Goal: Task Accomplishment & Management: Manage account settings

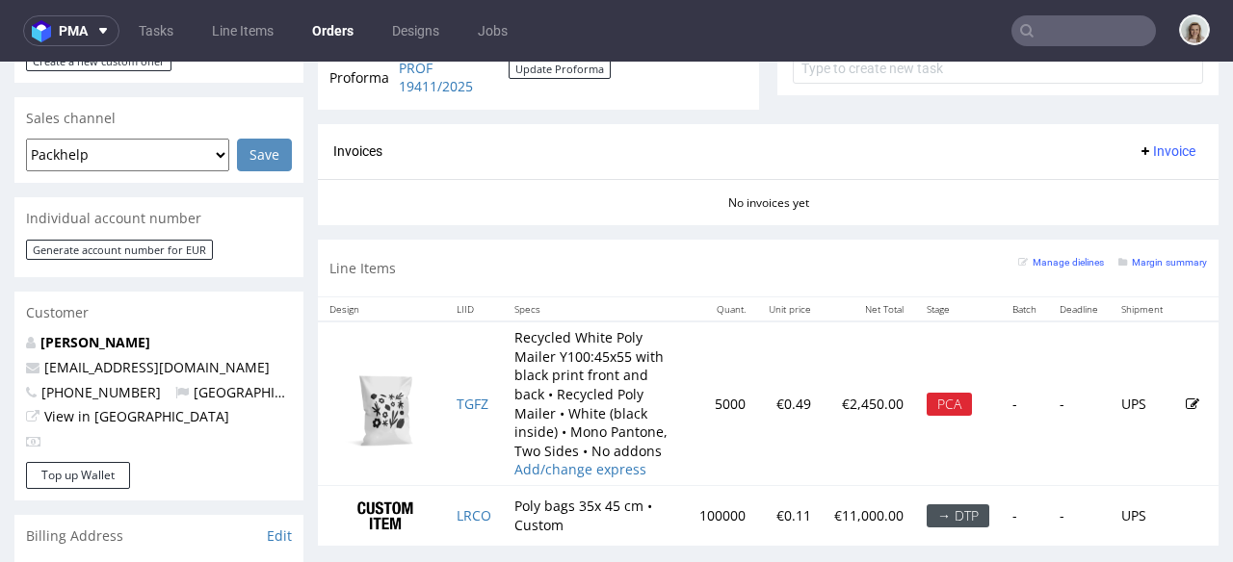
scroll to position [84, 0]
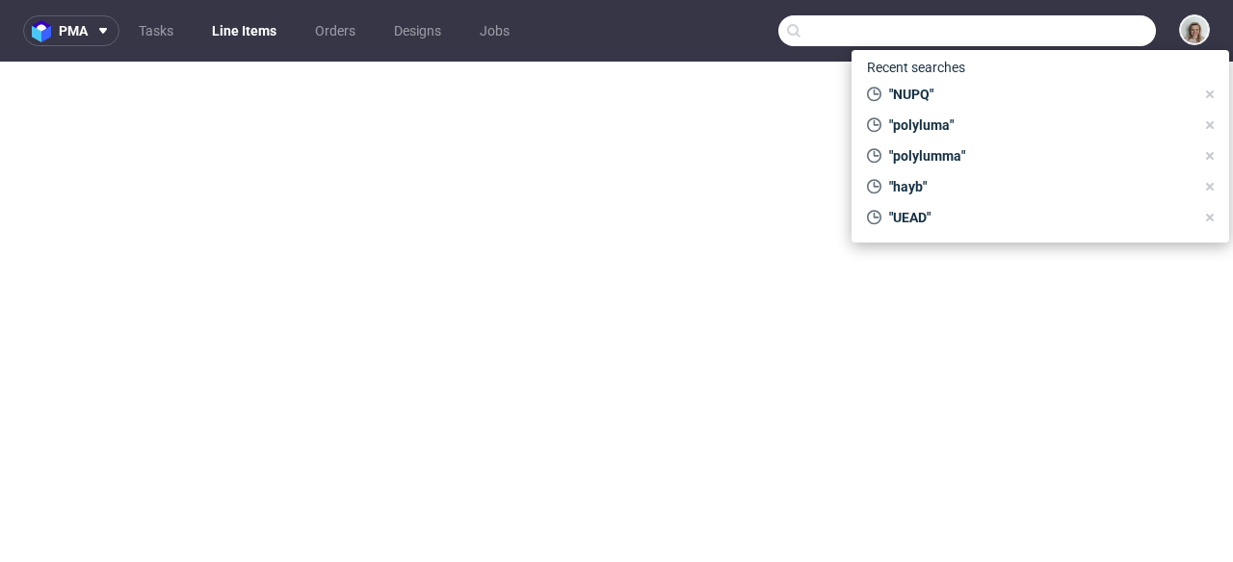
select select "in_progress"
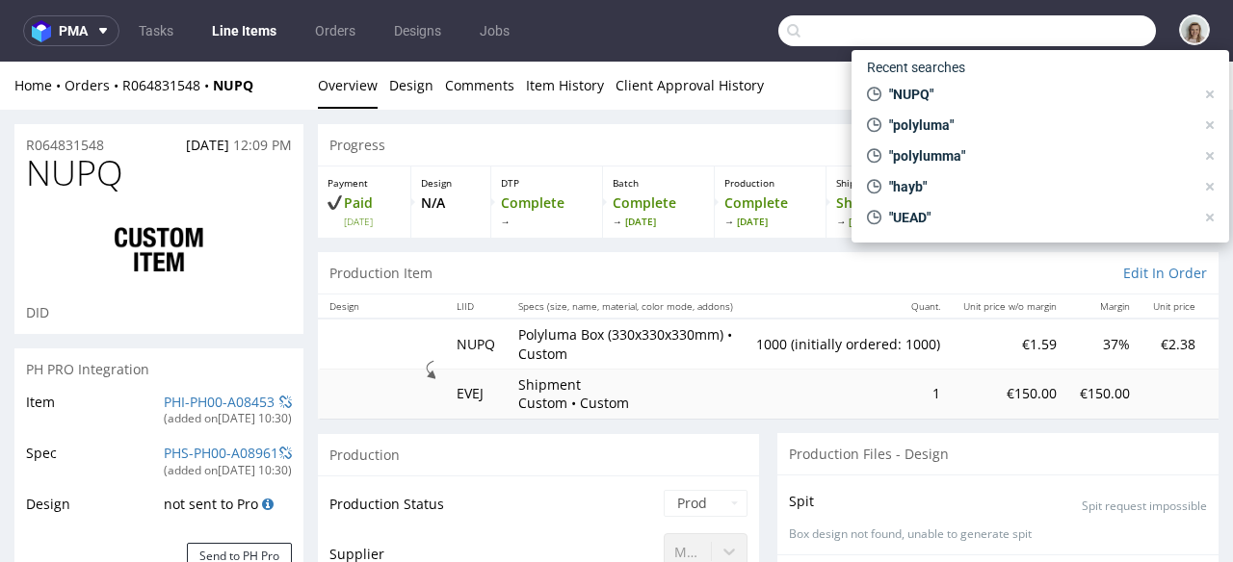
scroll to position [3471, 0]
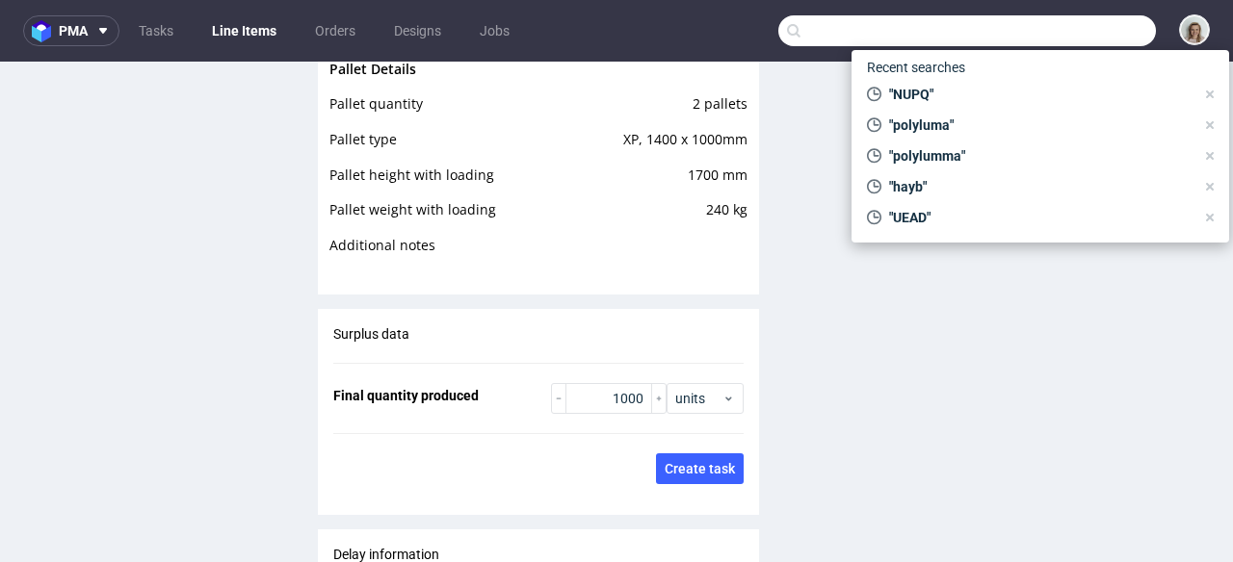
type input "WTOI"
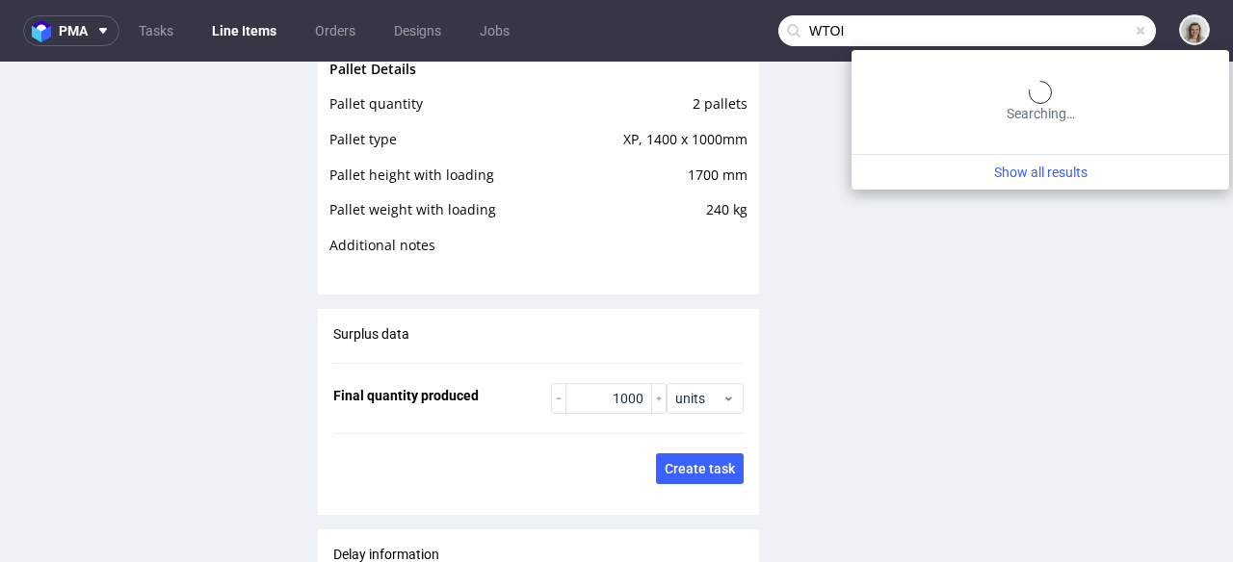
type input "WTOI"
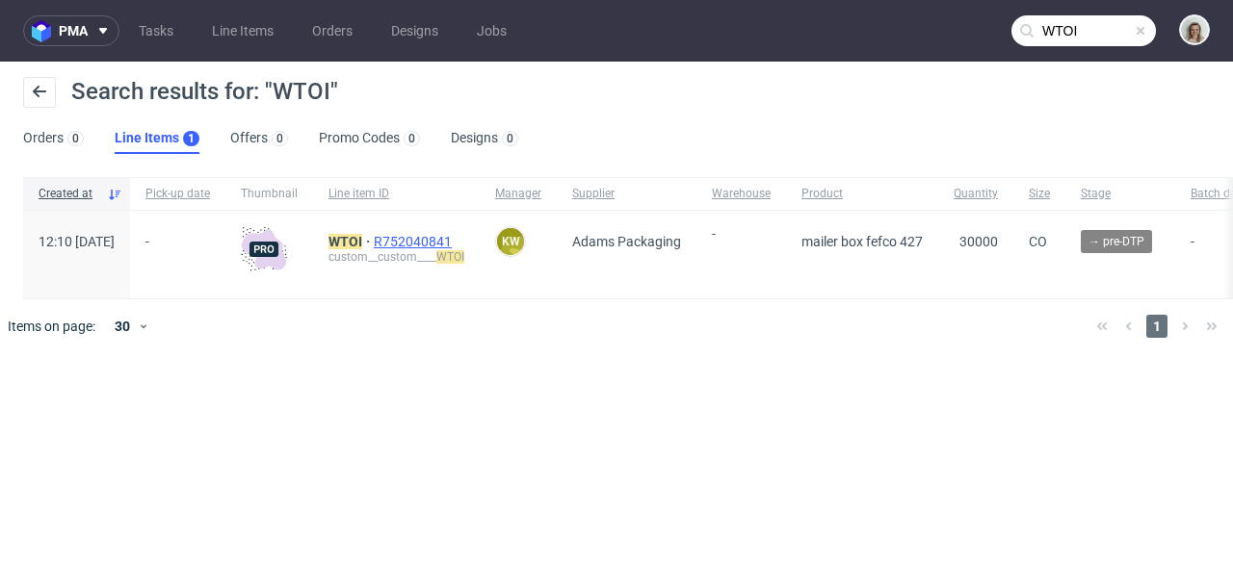
click at [443, 238] on span "R752040841" at bounding box center [415, 241] width 82 height 15
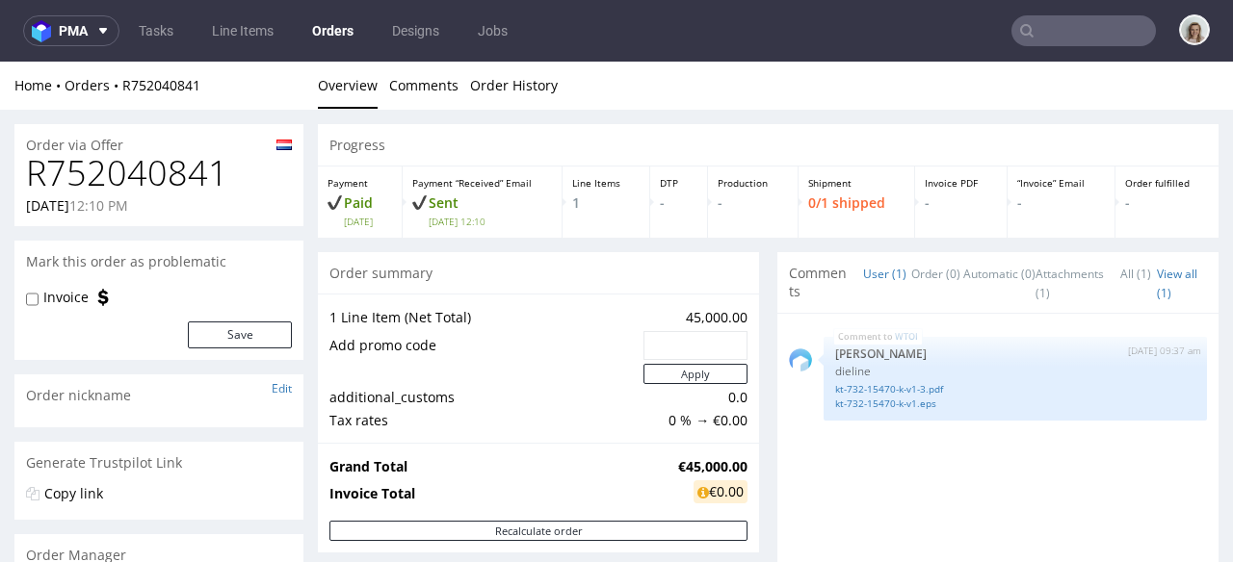
click at [1072, 28] on input "text" at bounding box center [1083, 30] width 144 height 31
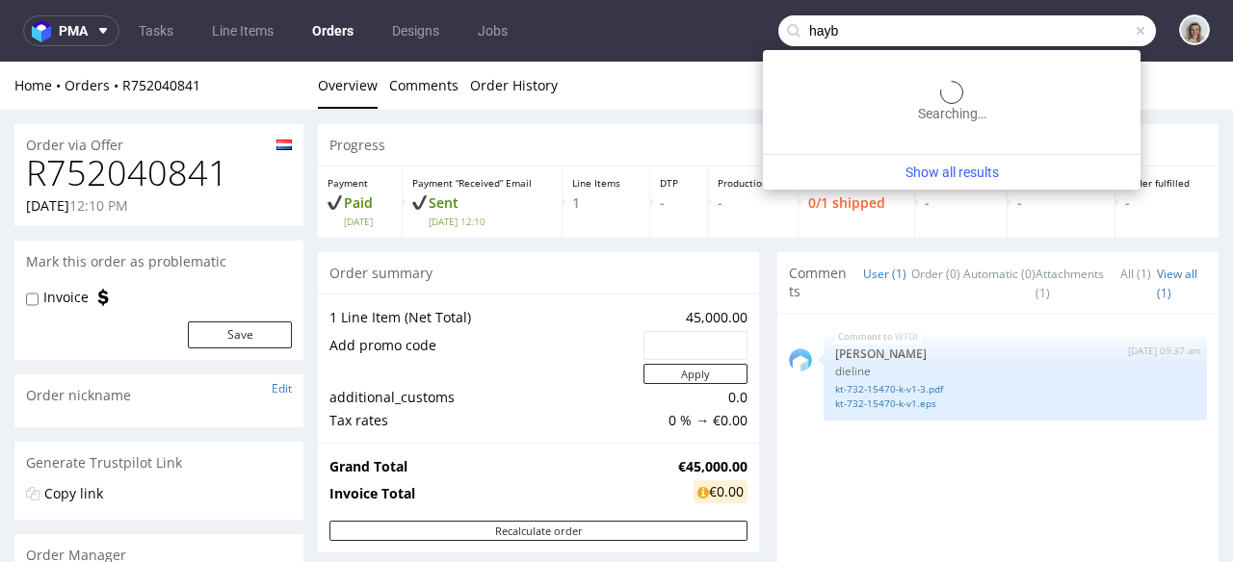
type input "hayb"
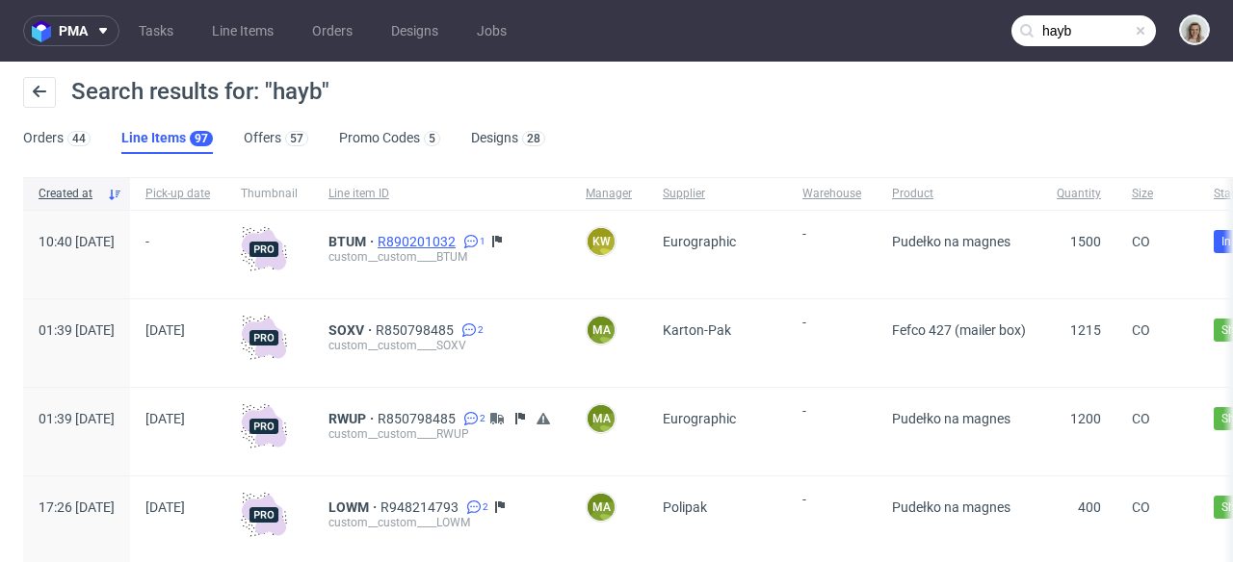
click at [459, 243] on span "R890201032" at bounding box center [419, 241] width 82 height 15
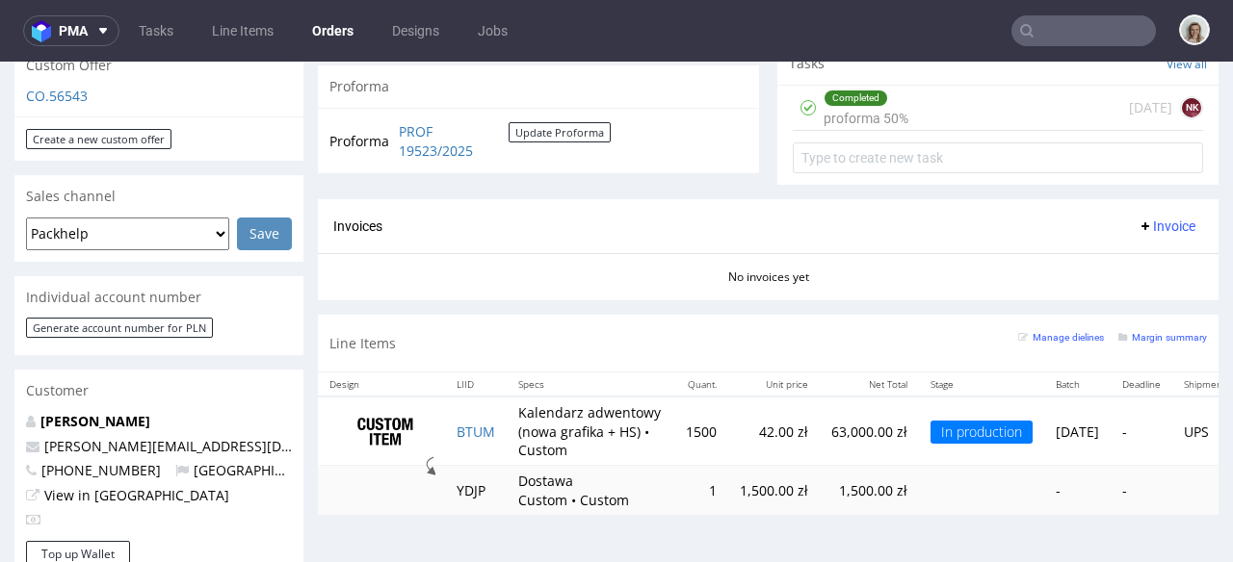
scroll to position [722, 0]
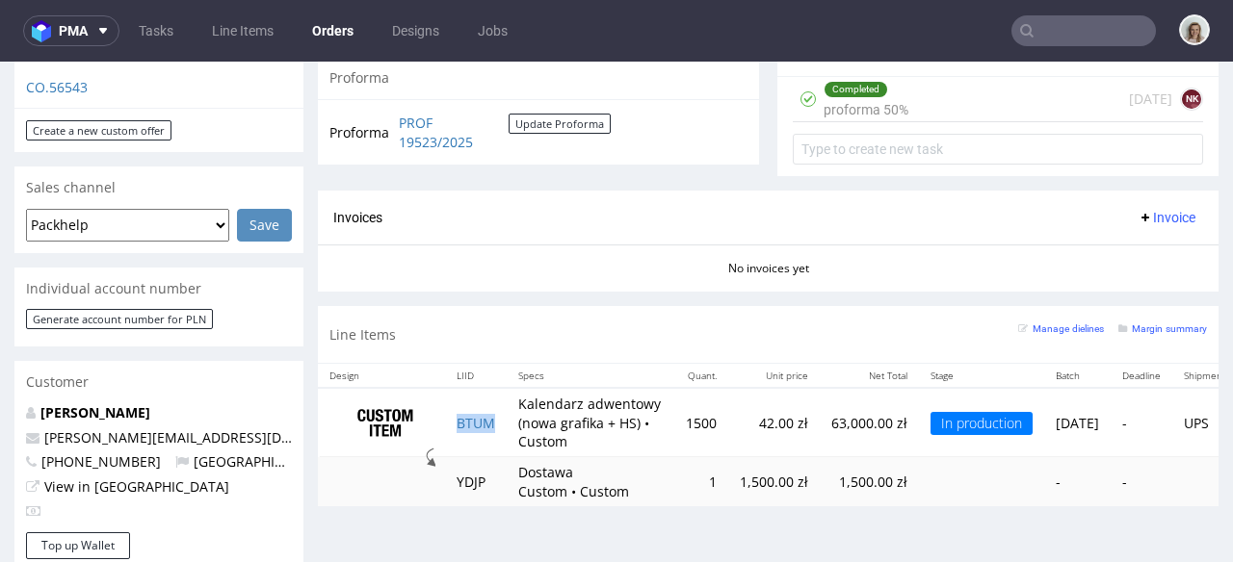
click at [503, 412] on td "BTUM" at bounding box center [476, 422] width 62 height 69
click at [99, 29] on icon at bounding box center [102, 30] width 15 height 15
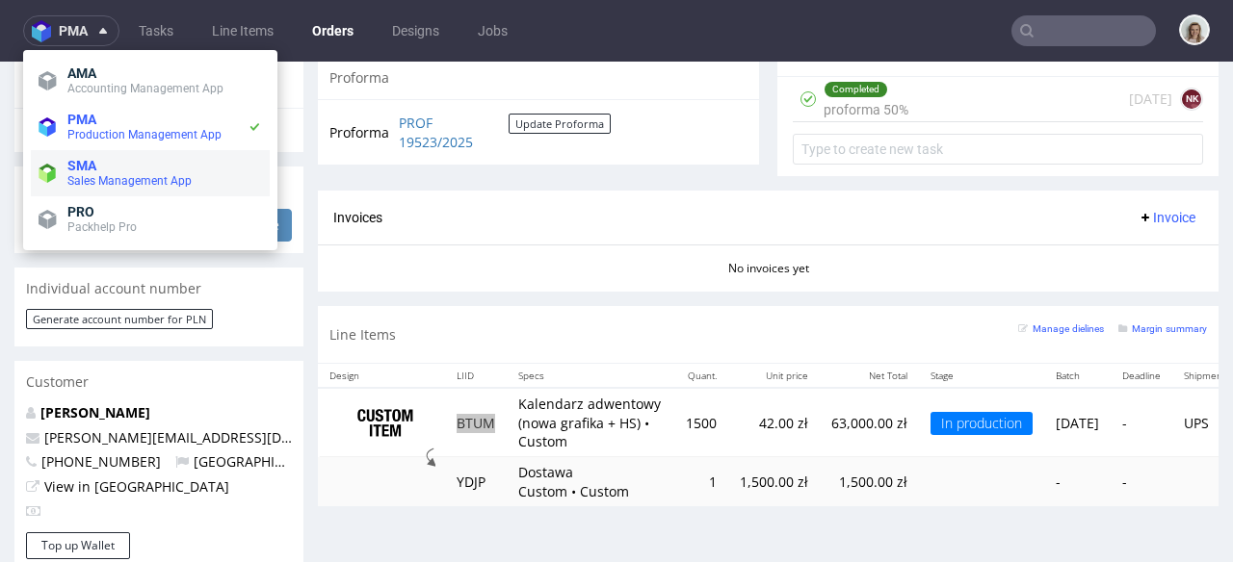
click at [101, 159] on span "SMA" at bounding box center [164, 165] width 195 height 15
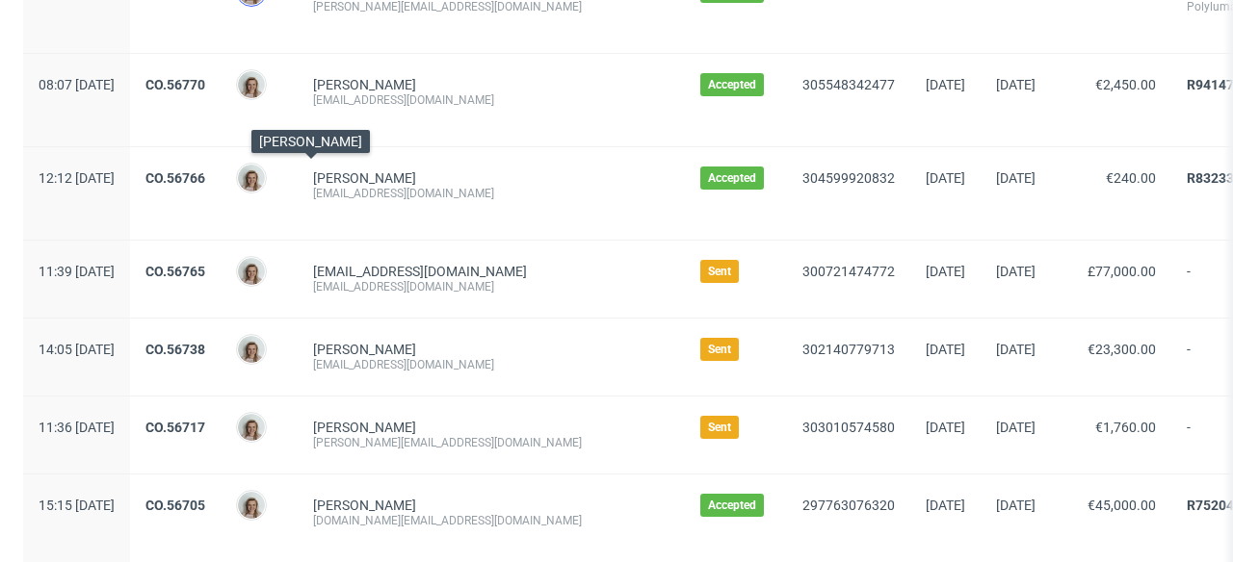
scroll to position [393, 0]
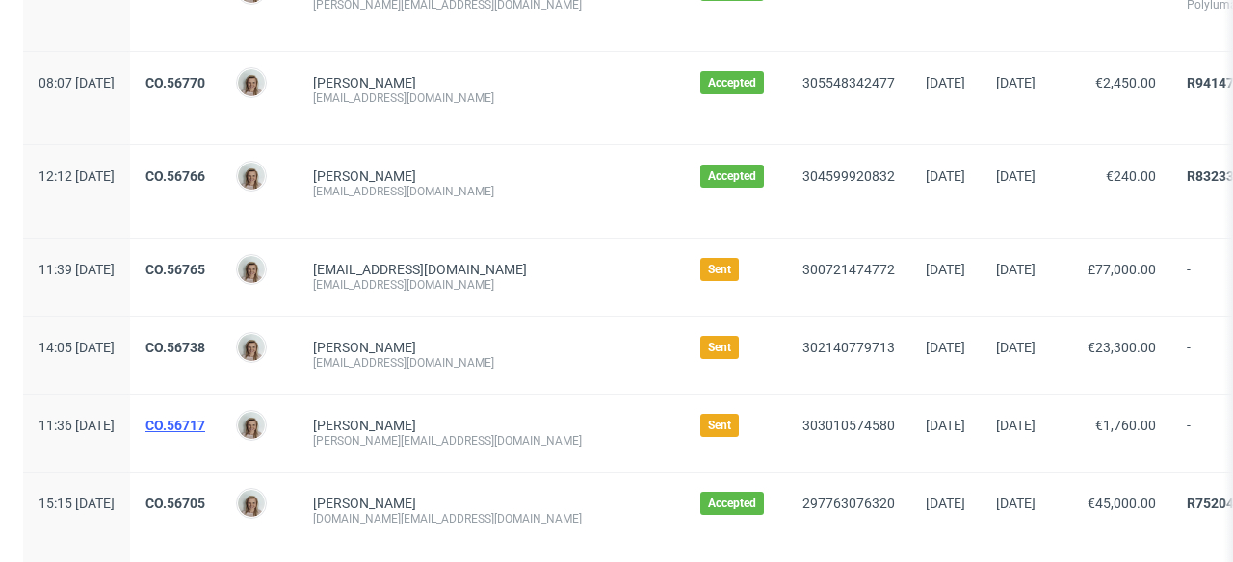
click at [205, 425] on link "CO.56717" at bounding box center [175, 425] width 60 height 15
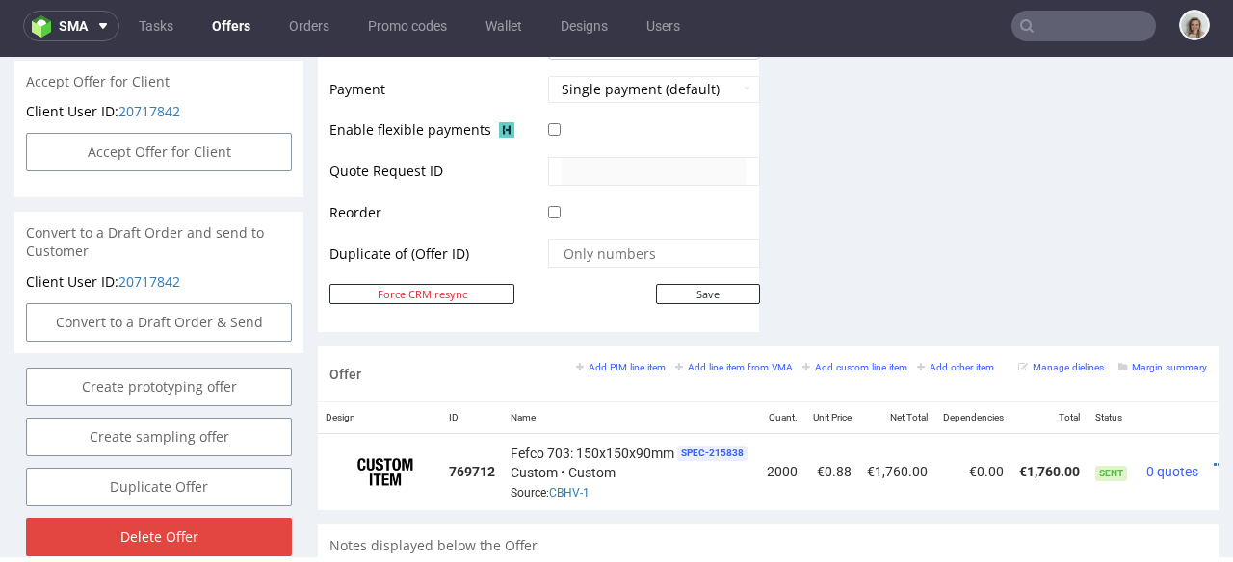
scroll to position [0, 65]
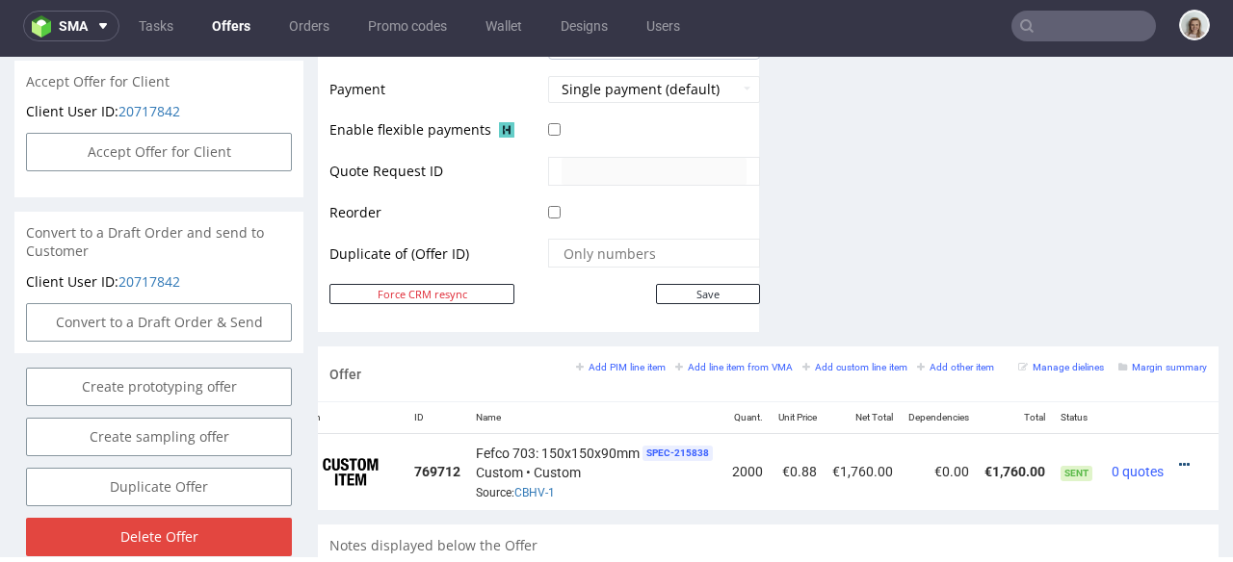
click at [1179, 458] on icon at bounding box center [1184, 464] width 11 height 13
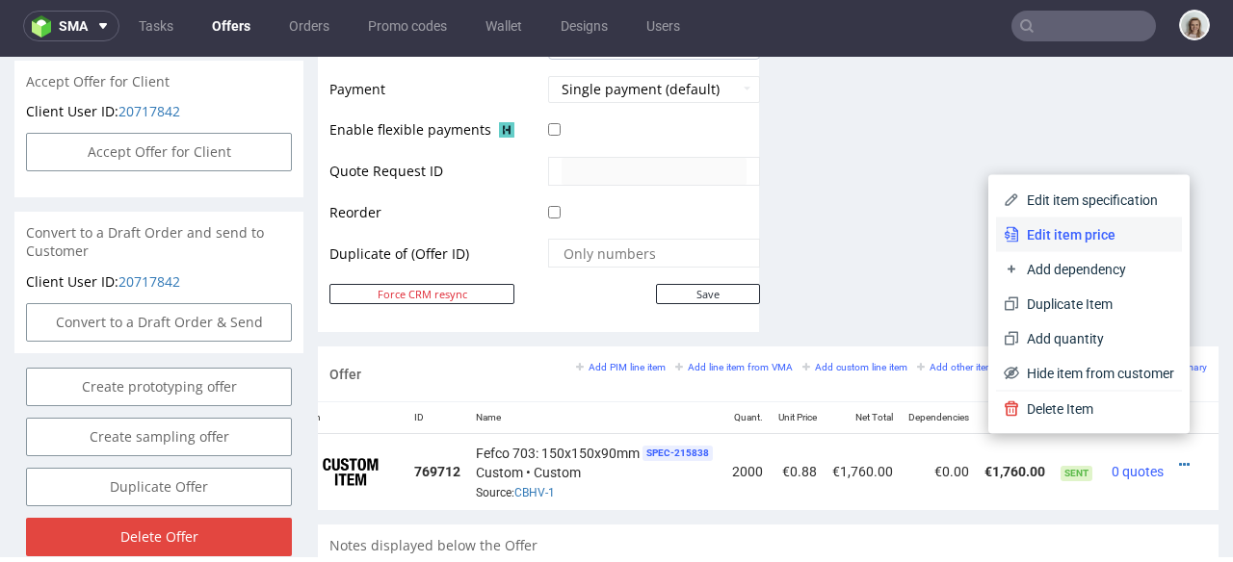
click at [1094, 225] on span "Edit item price" at bounding box center [1096, 234] width 155 height 19
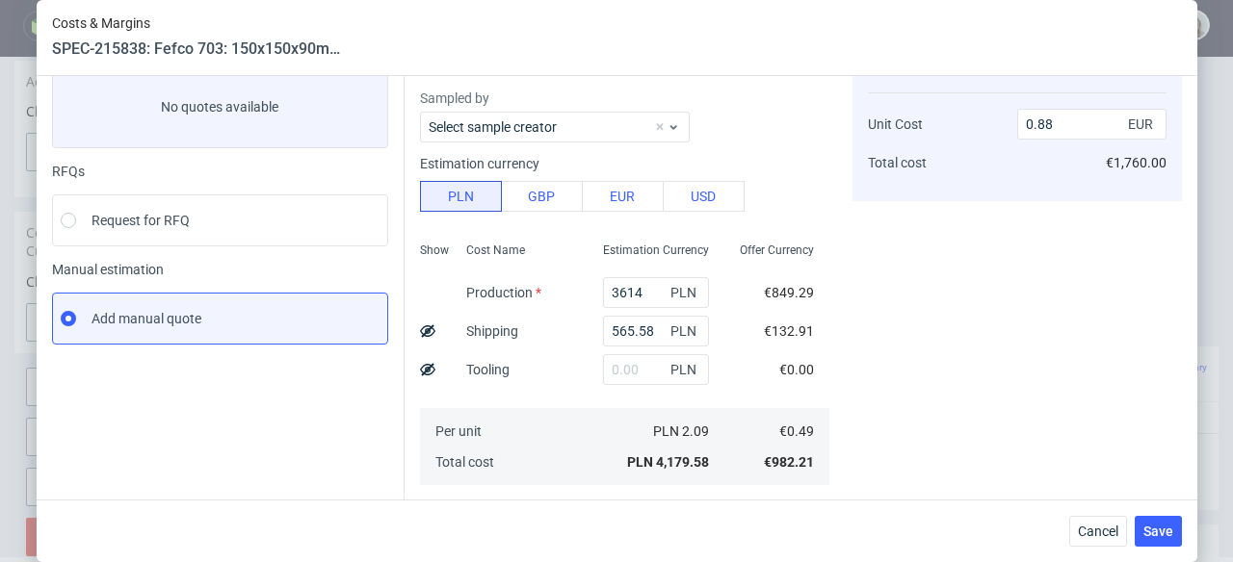
scroll to position [374, 0]
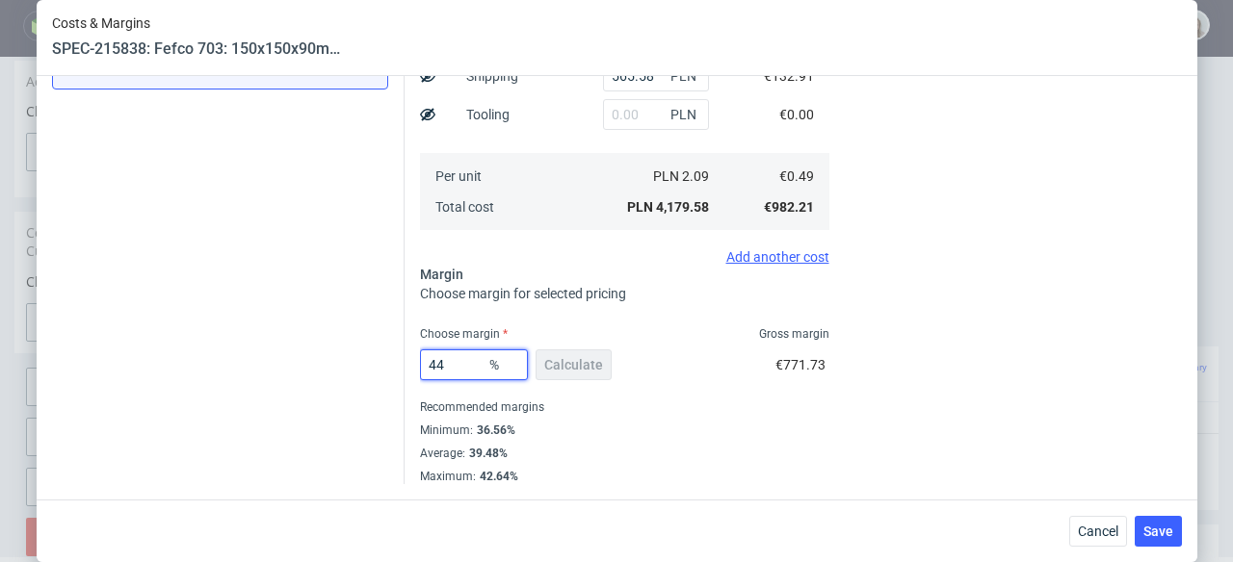
click at [464, 372] on input "44" at bounding box center [474, 365] width 108 height 31
type input "4"
type input "0.52"
type input "4"
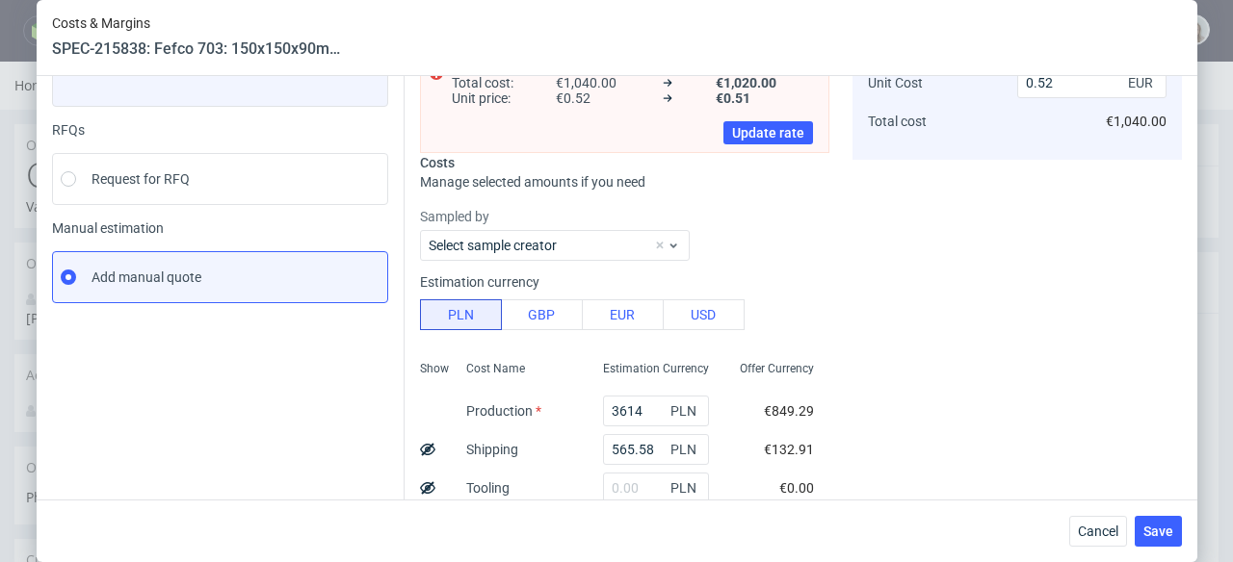
scroll to position [33, 0]
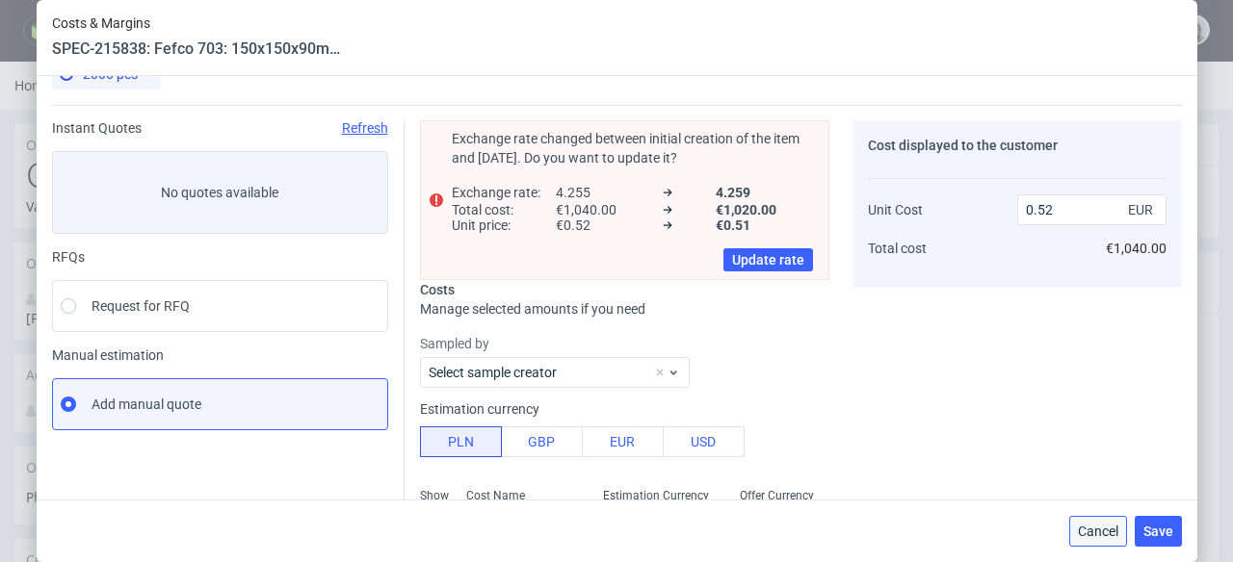
click at [1089, 522] on button "Cancel" at bounding box center [1098, 531] width 58 height 31
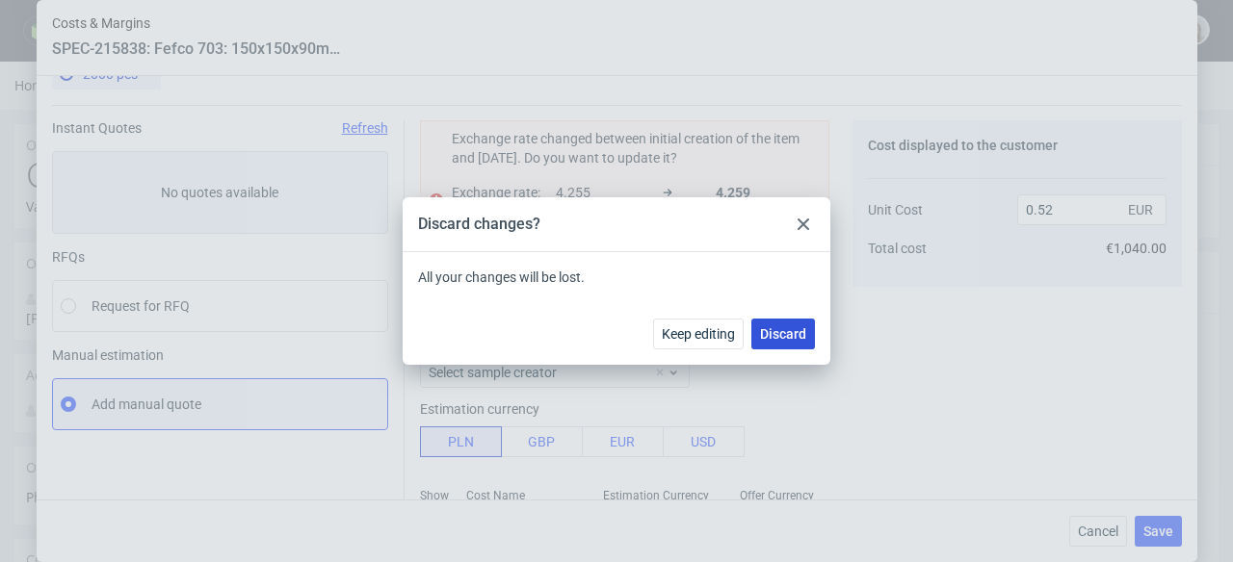
click at [785, 336] on span "Discard" at bounding box center [783, 333] width 46 height 13
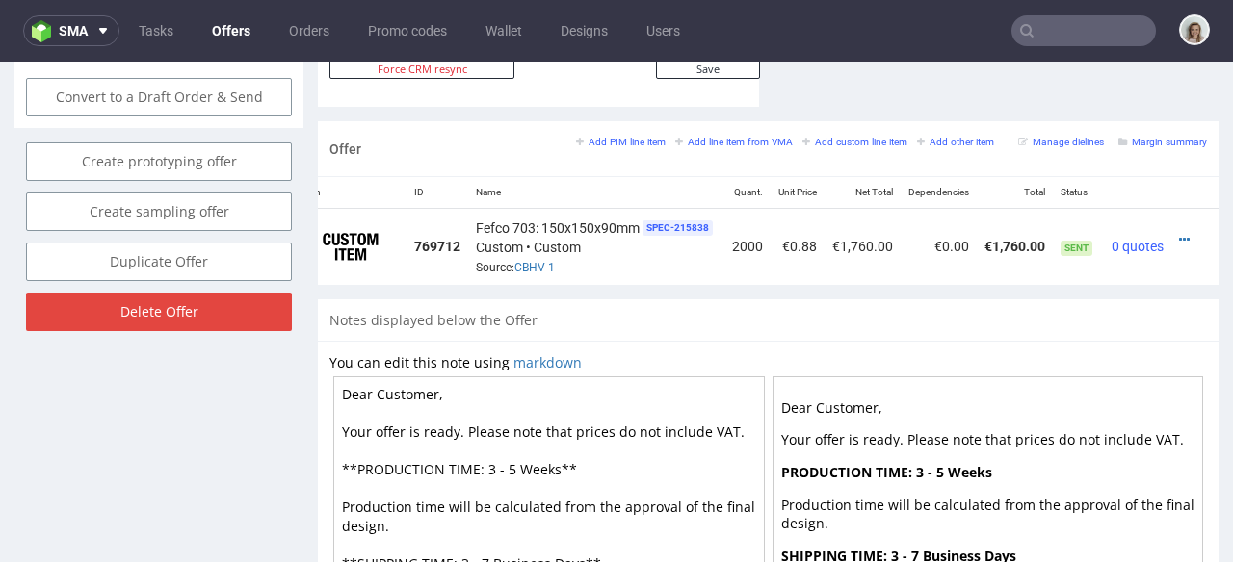
scroll to position [1134, 0]
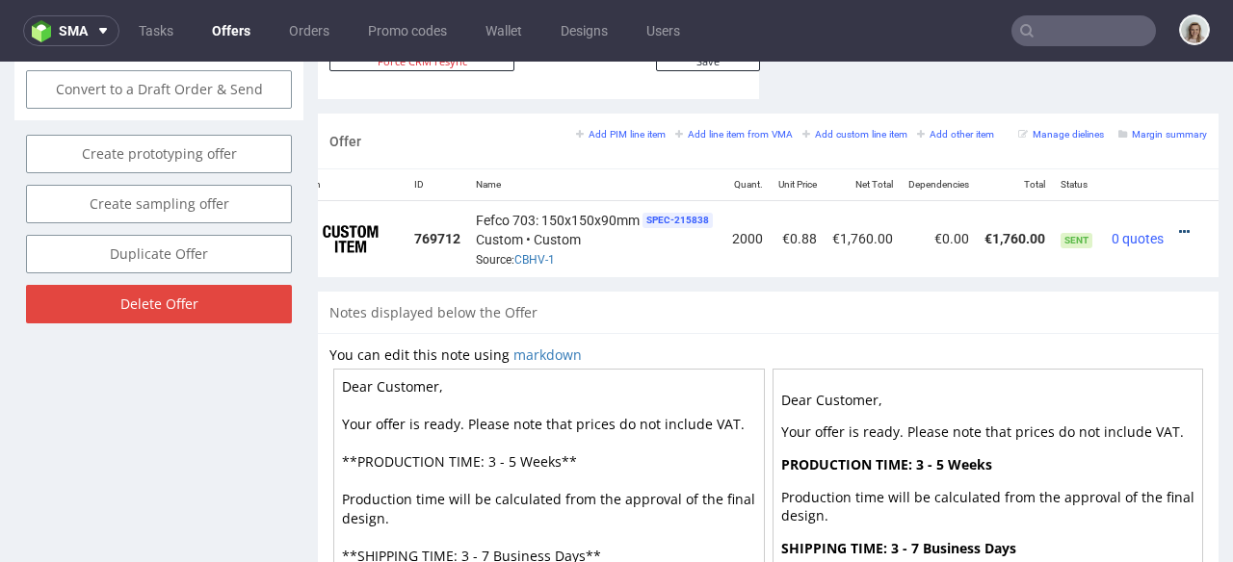
click at [1179, 225] on icon at bounding box center [1184, 231] width 11 height 13
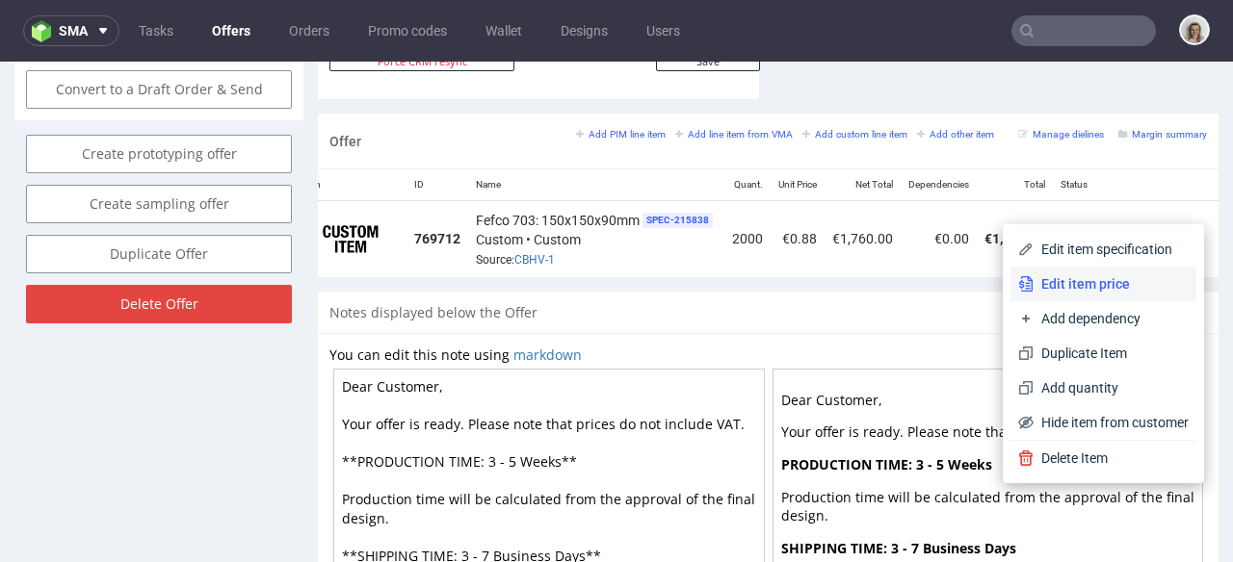
click at [1103, 275] on span "Edit item price" at bounding box center [1110, 283] width 155 height 19
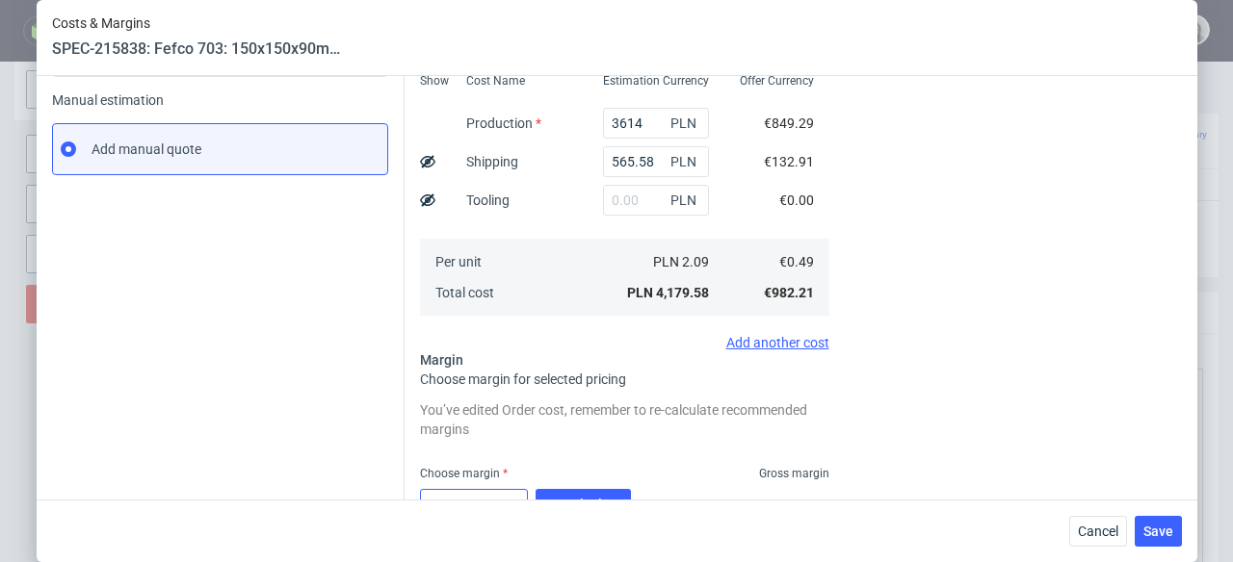
scroll to position [428, 0]
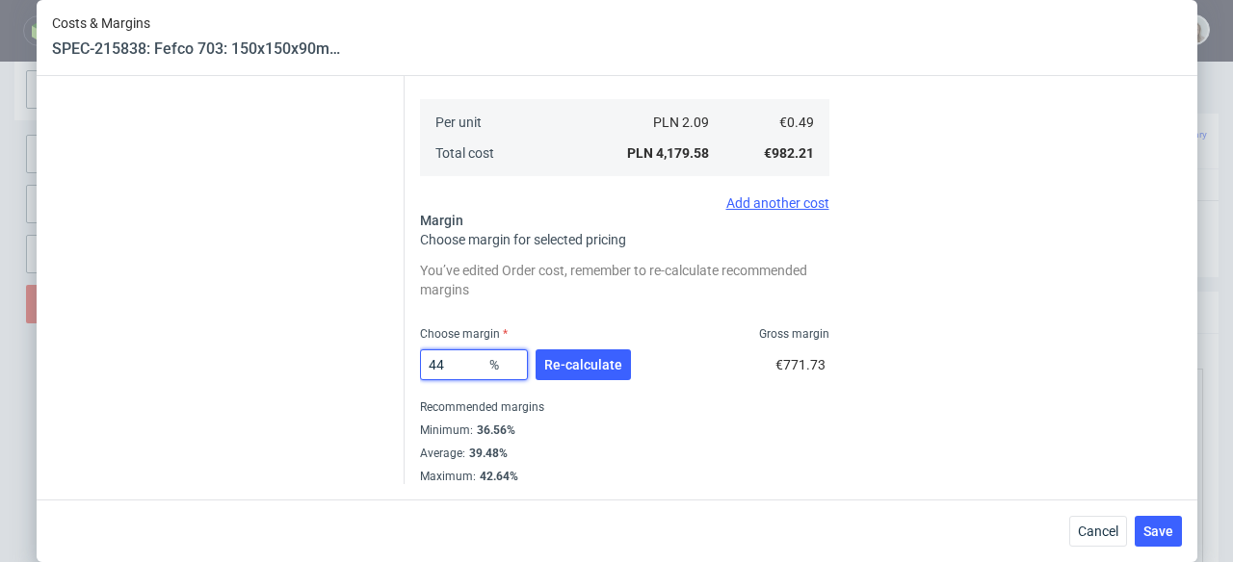
click at [457, 369] on input "44" at bounding box center [474, 365] width 108 height 31
type input "4"
type input "0.52"
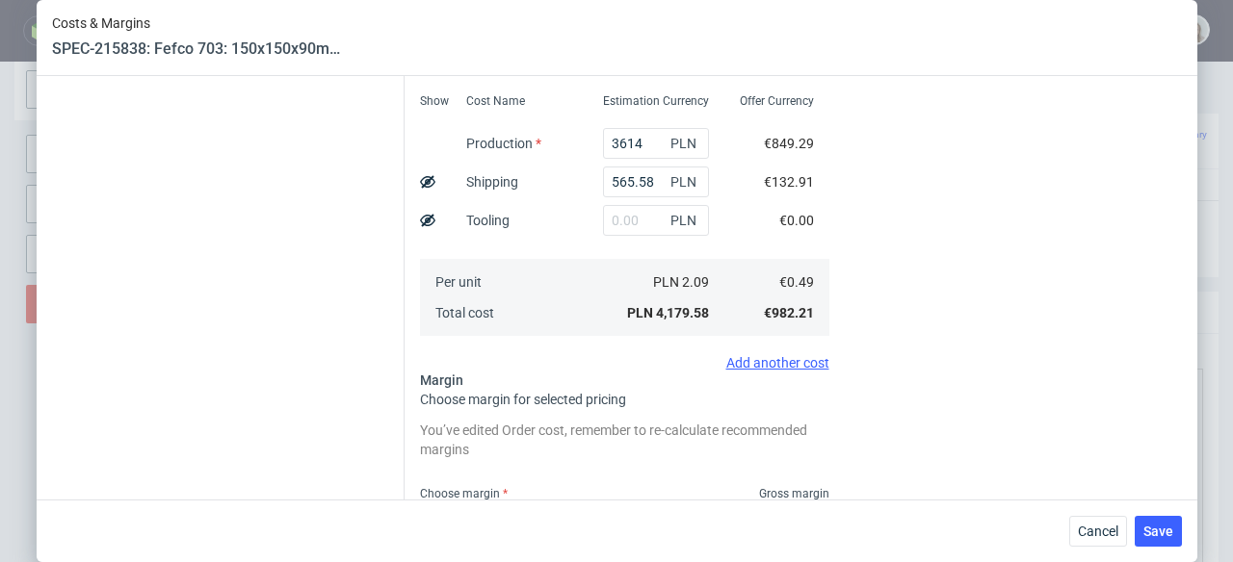
type input "40"
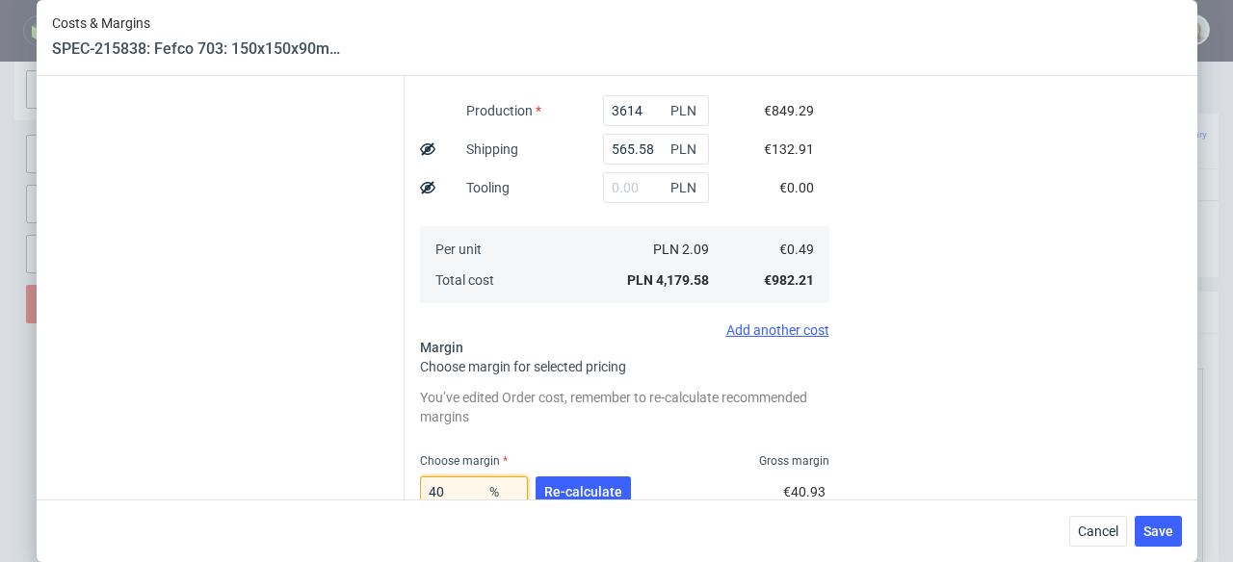
type input "0.82"
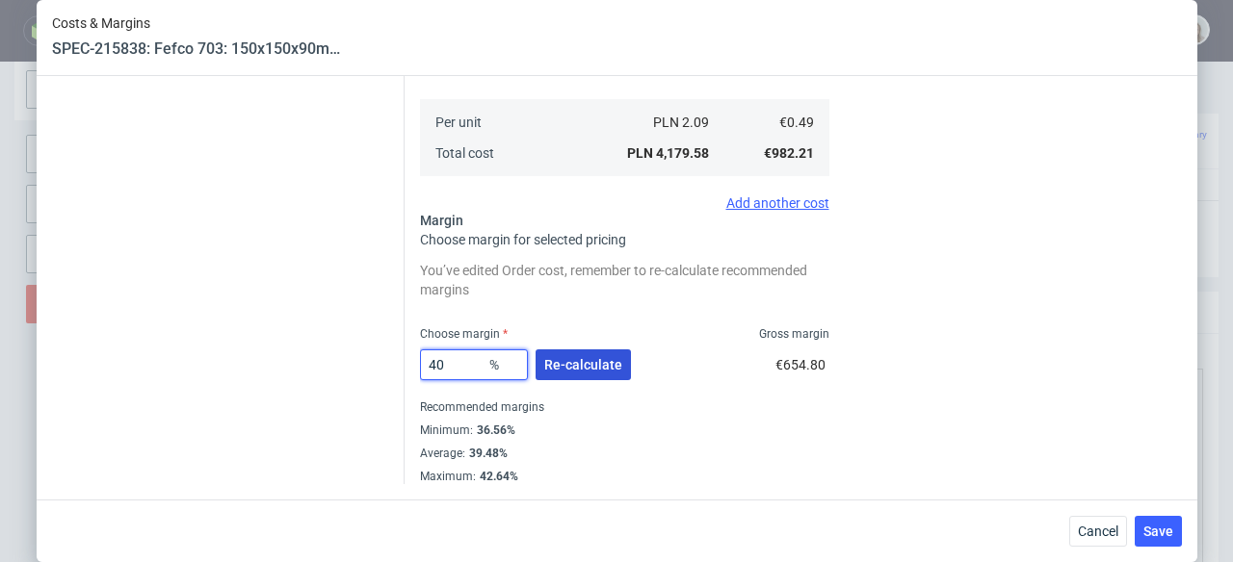
type input "4"
type input "0.52"
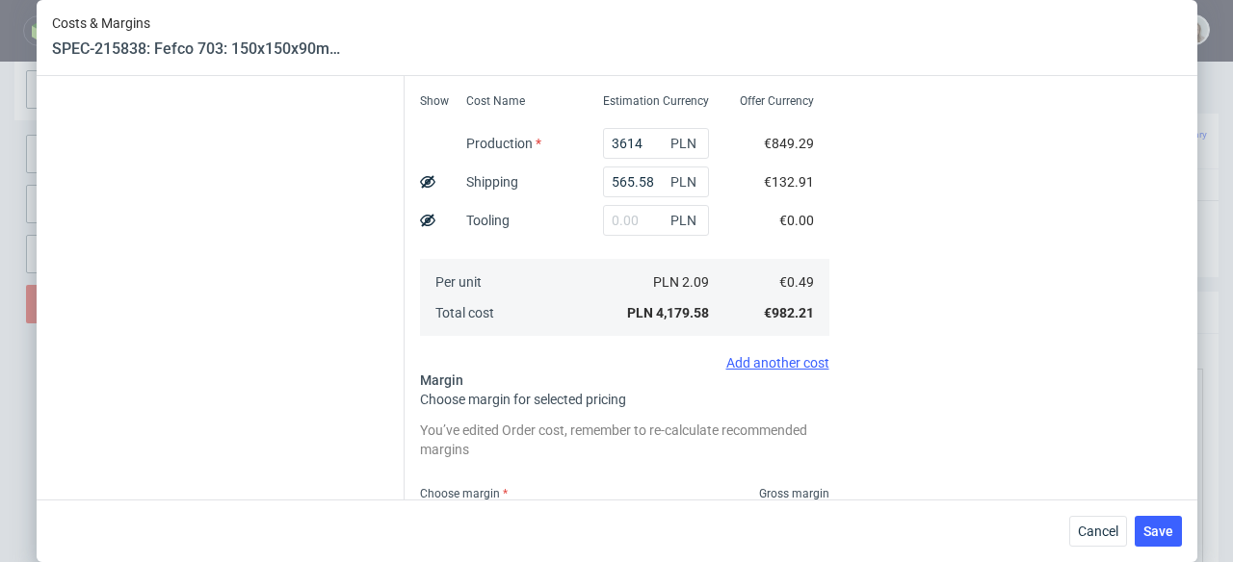
type input "42"
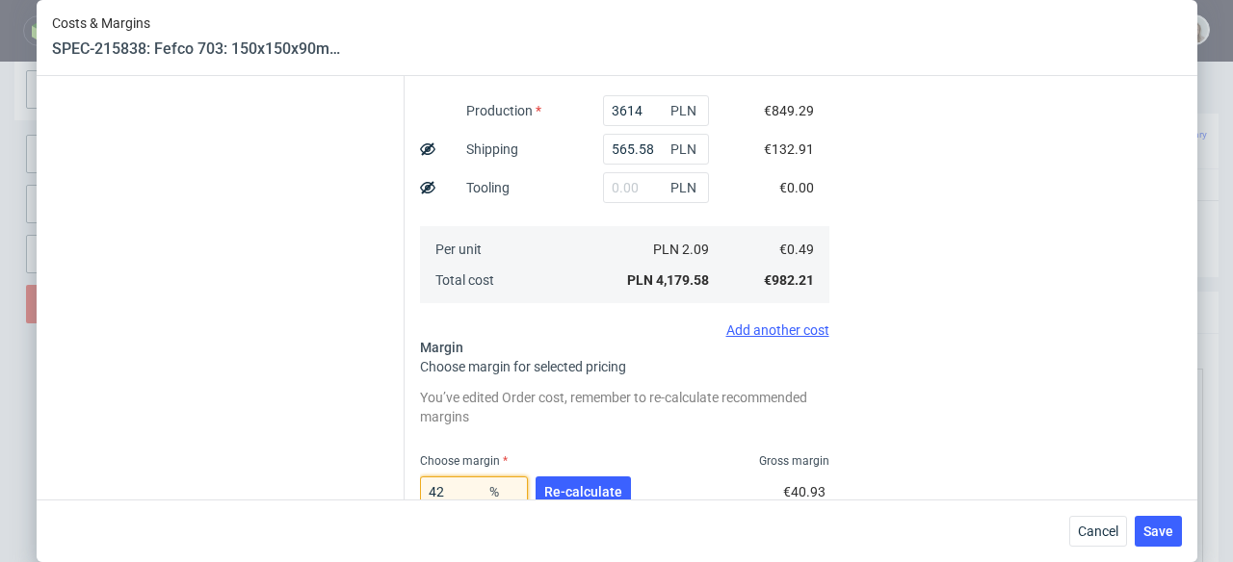
type input "0.85"
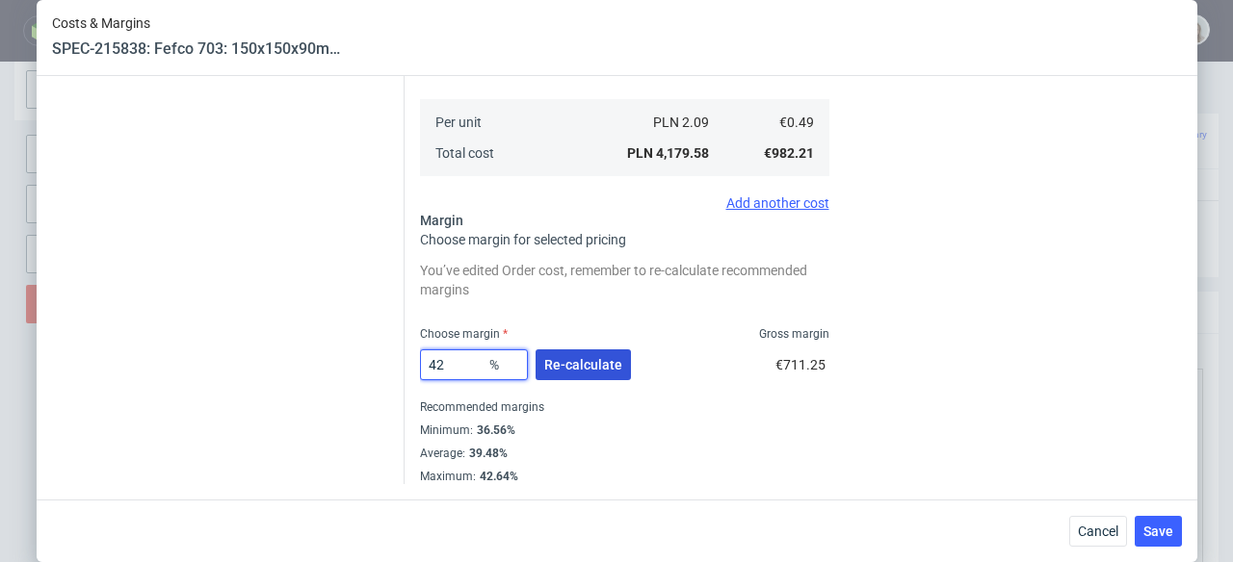
type input "42"
click at [544, 350] on button "Re-calculate" at bounding box center [582, 365] width 95 height 31
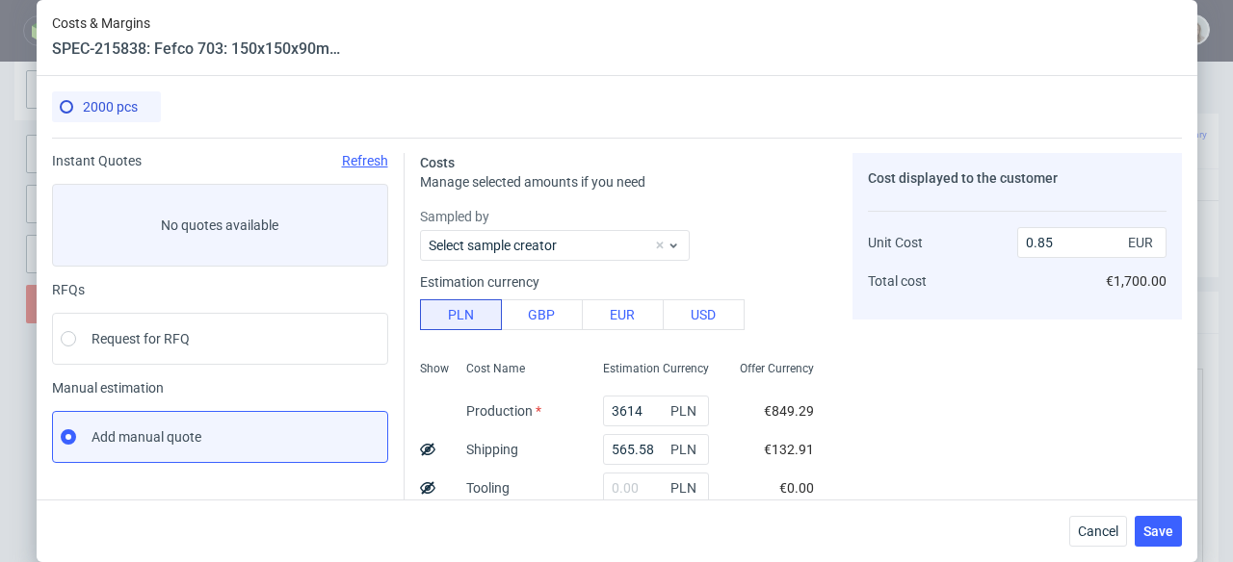
scroll to position [374, 0]
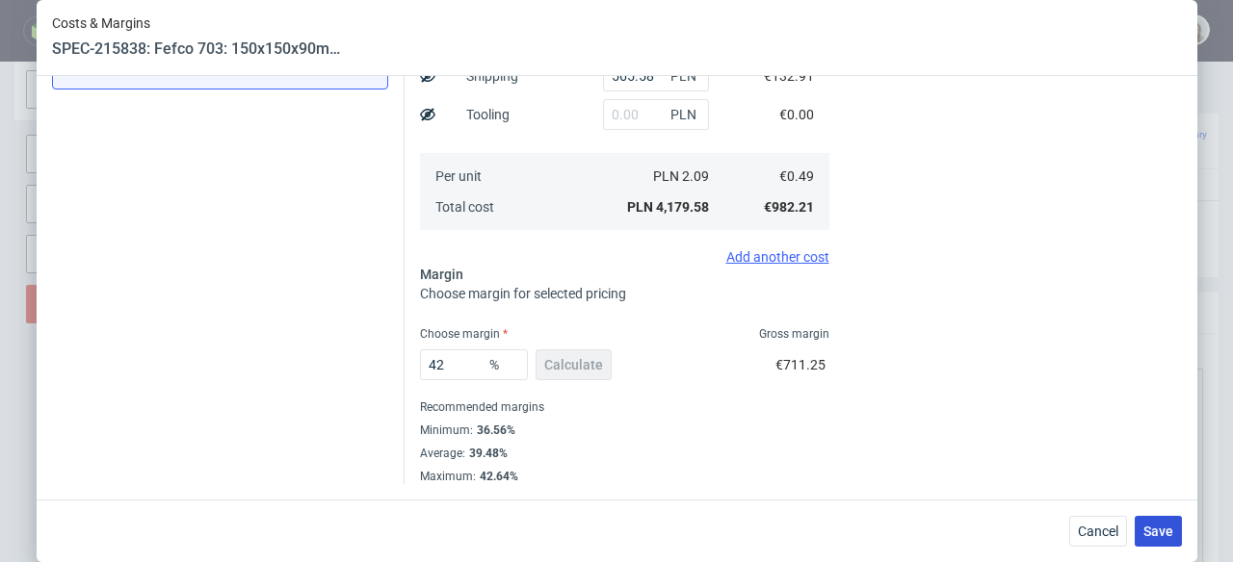
click at [1164, 533] on span "Save" at bounding box center [1158, 531] width 30 height 13
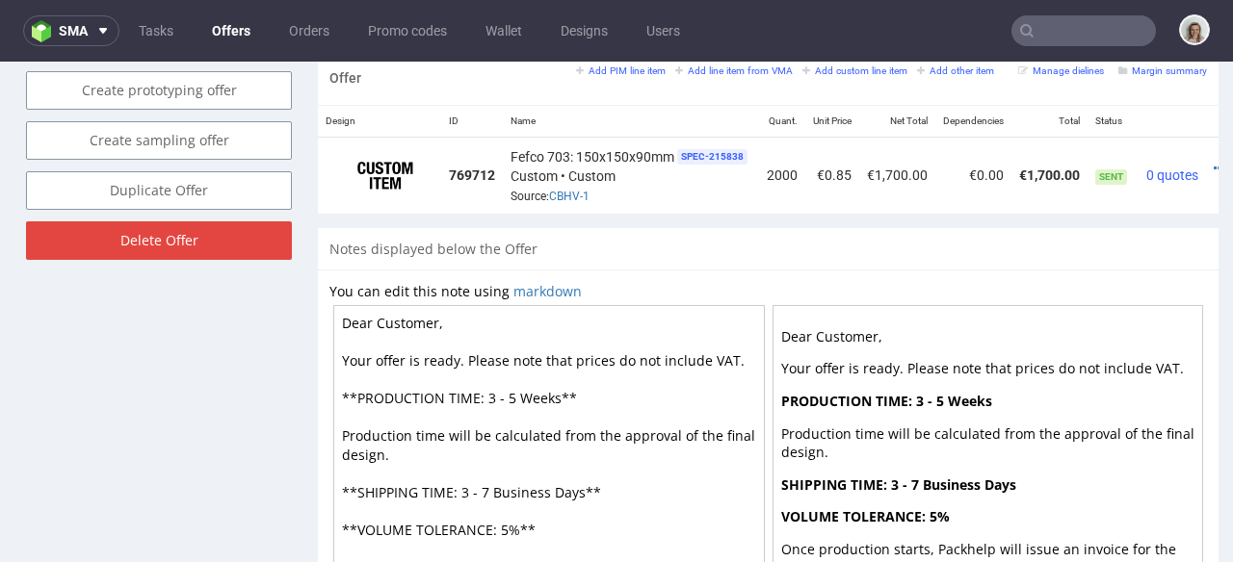
scroll to position [1200, 0]
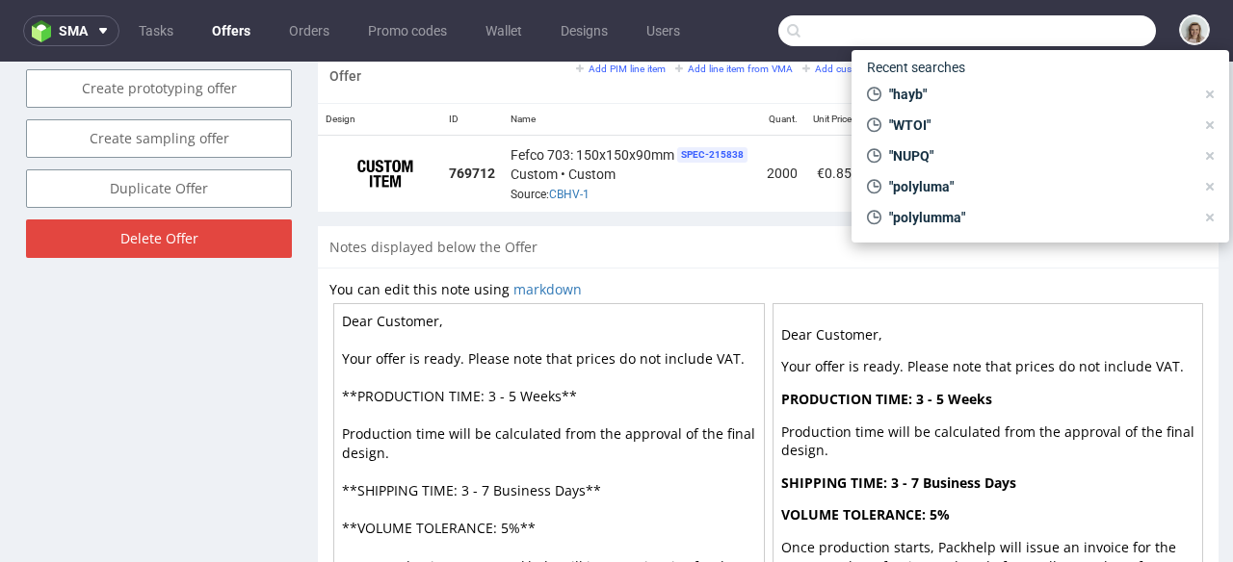
click at [1081, 37] on input "text" at bounding box center [967, 30] width 378 height 31
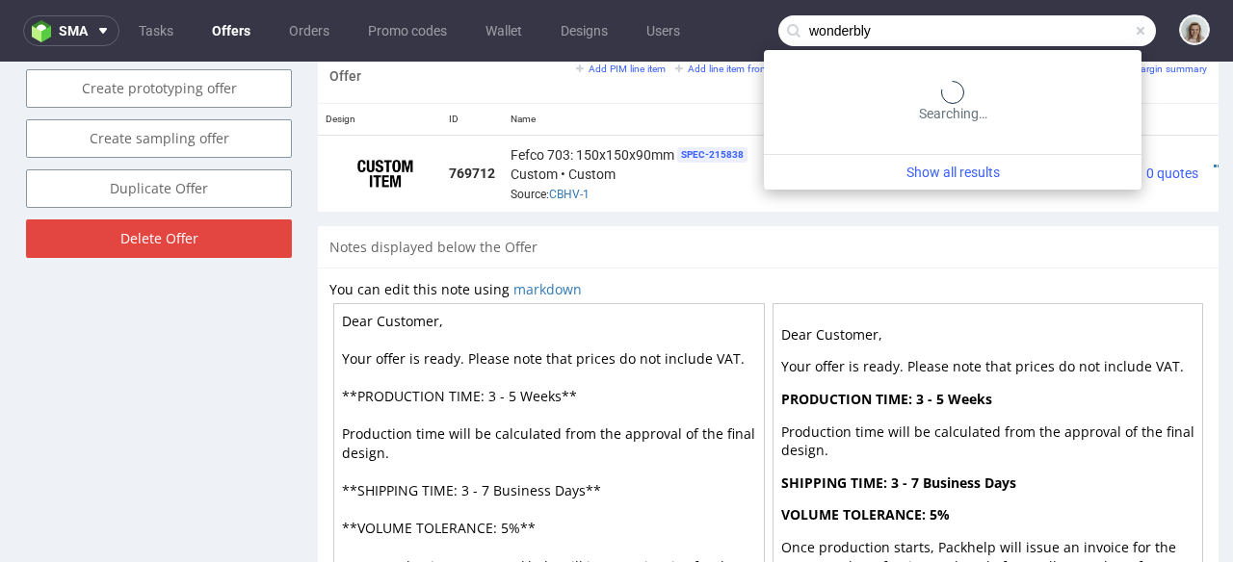
type input "wonderbly"
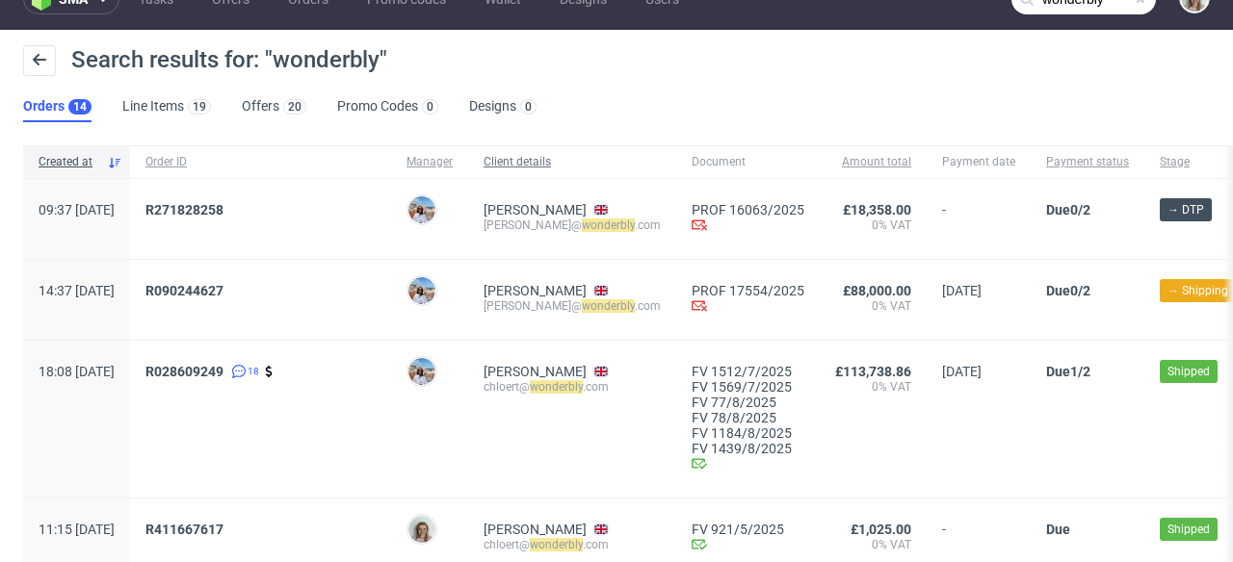
scroll to position [43, 0]
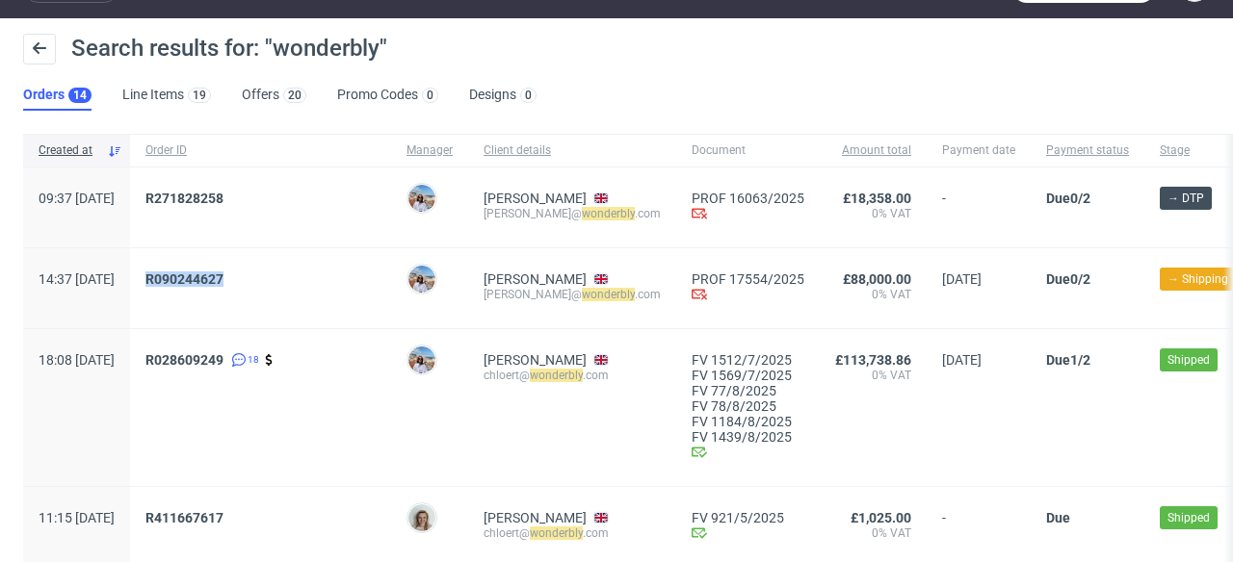
drag, startPoint x: 292, startPoint y: 282, endPoint x: 202, endPoint y: 282, distance: 89.6
click at [202, 282] on div "R090244627" at bounding box center [260, 288] width 261 height 80
copy span "R090244627"
click at [215, 277] on span "R090244627" at bounding box center [184, 279] width 78 height 15
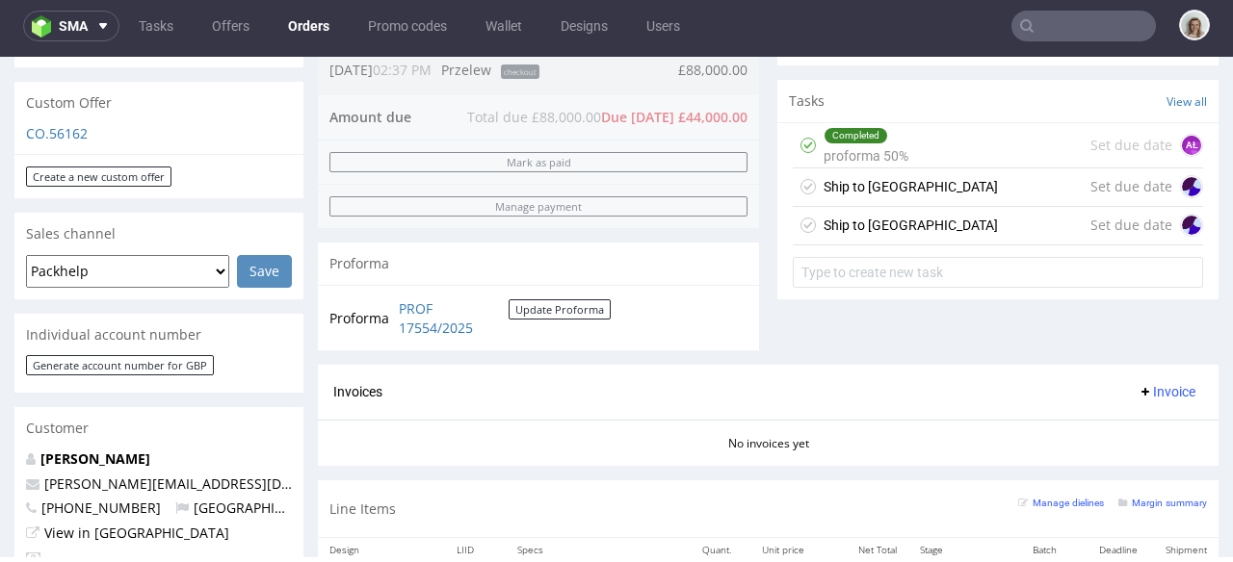
scroll to position [624, 0]
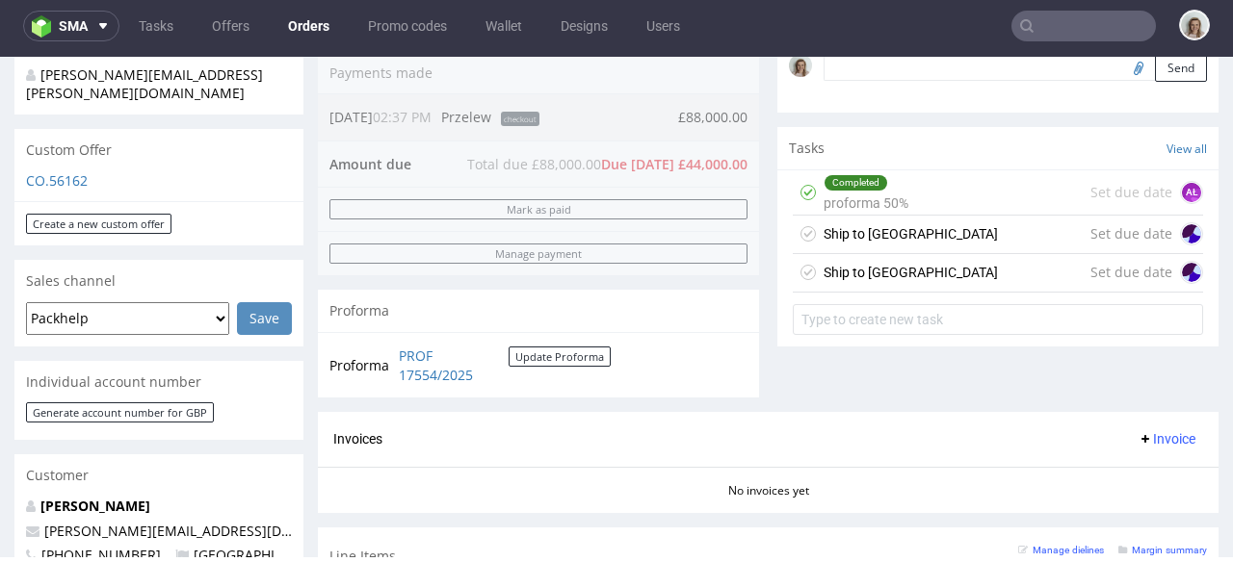
type input "wonderbly"
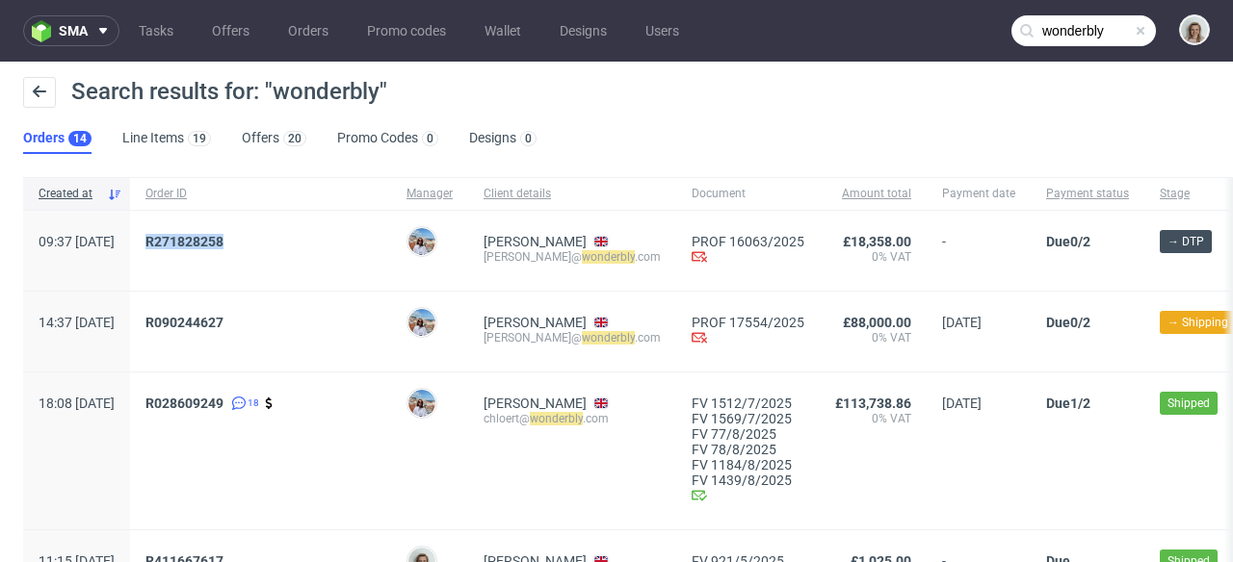
drag, startPoint x: 296, startPoint y: 239, endPoint x: 200, endPoint y: 234, distance: 95.5
click at [200, 234] on div "R271828258" at bounding box center [260, 251] width 261 height 80
copy span "R271828258"
click at [214, 234] on span "R271828258" at bounding box center [184, 241] width 78 height 15
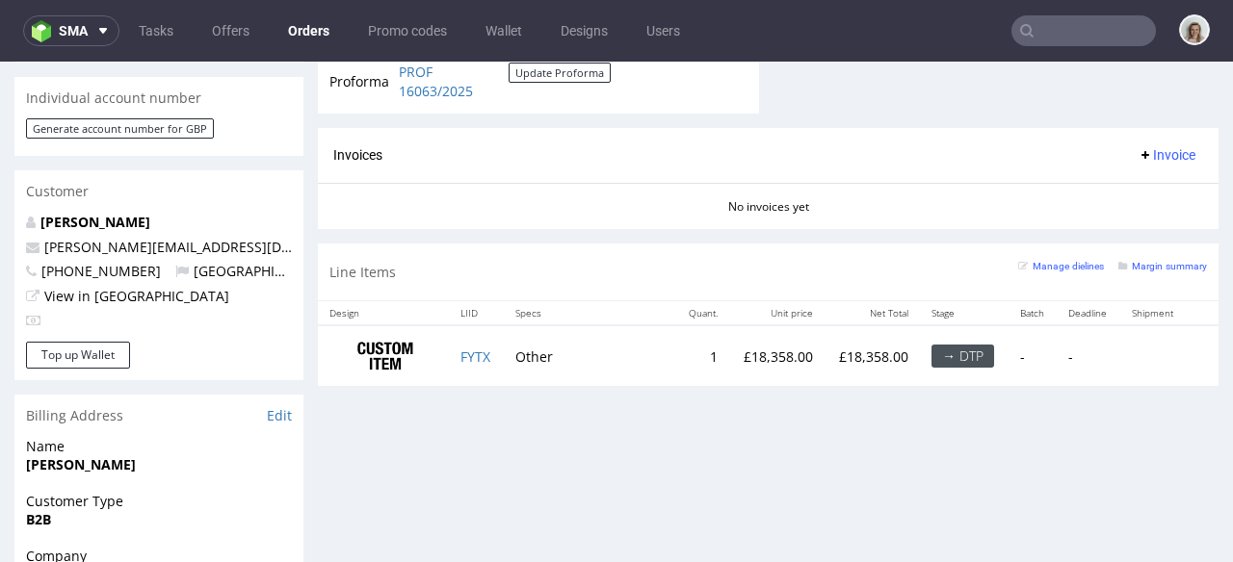
scroll to position [920, 0]
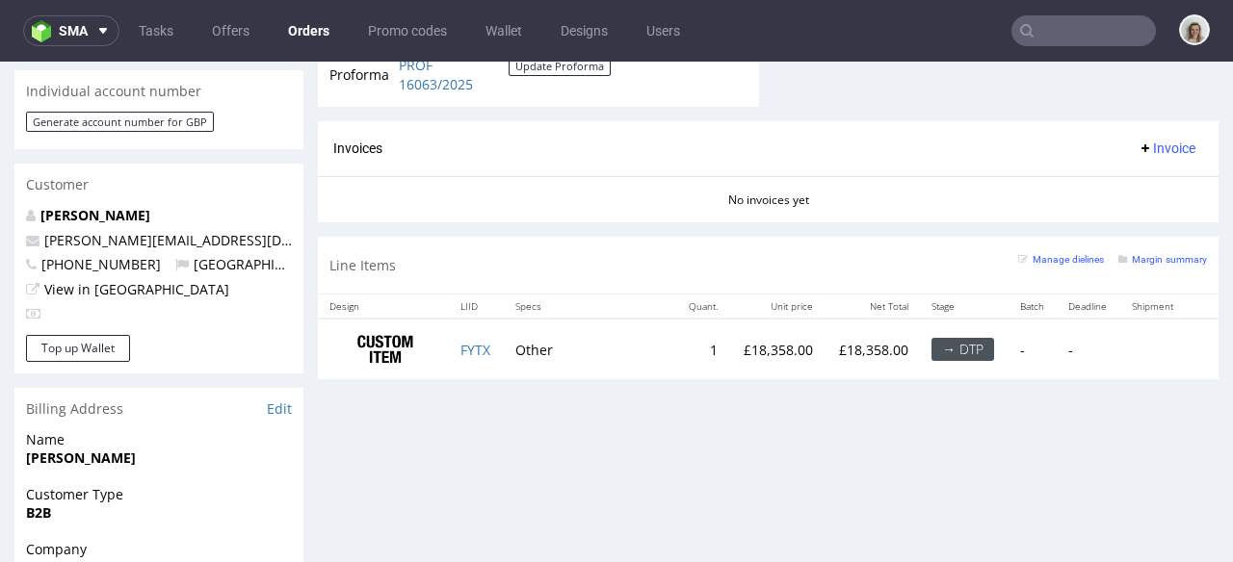
type input "wonderbly"
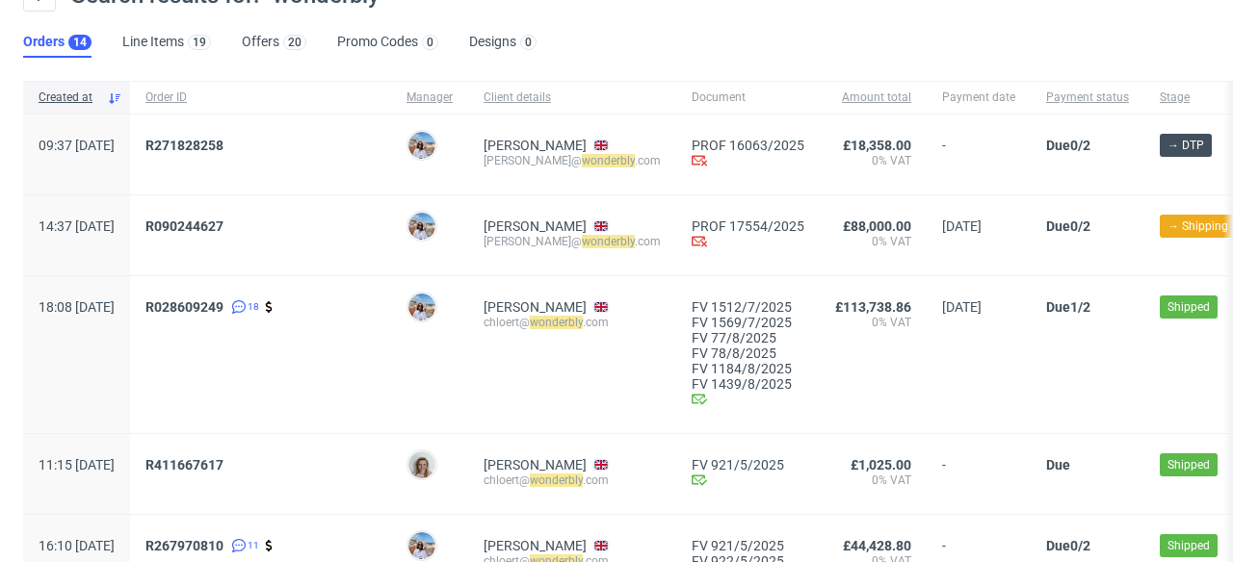
scroll to position [97, 0]
click at [214, 224] on span "R090244627" at bounding box center [184, 225] width 78 height 15
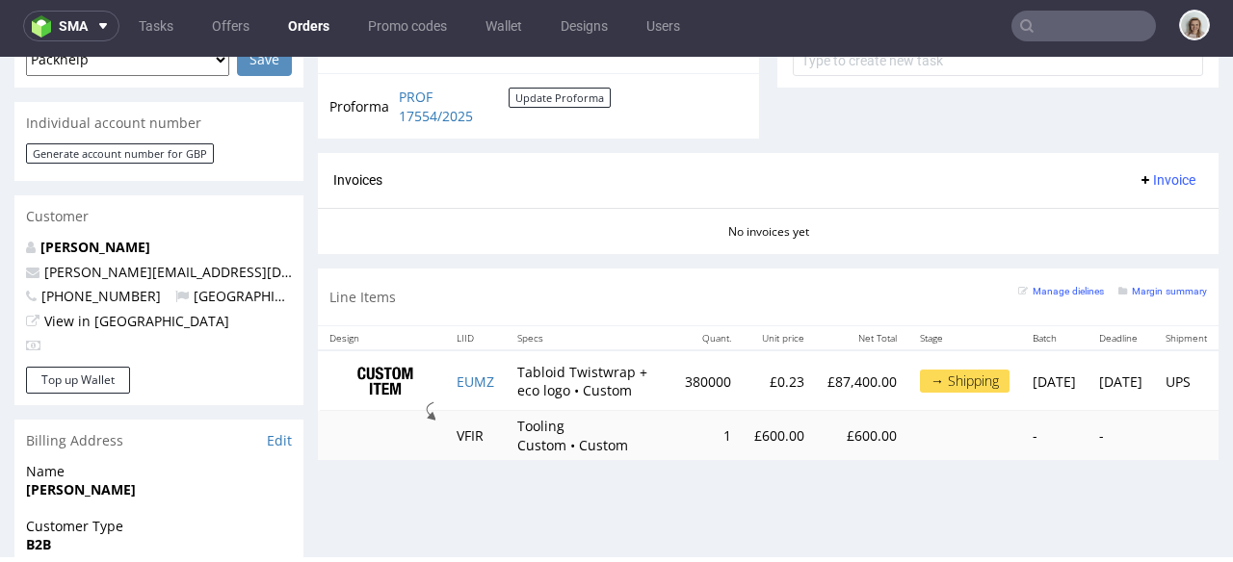
scroll to position [978, 0]
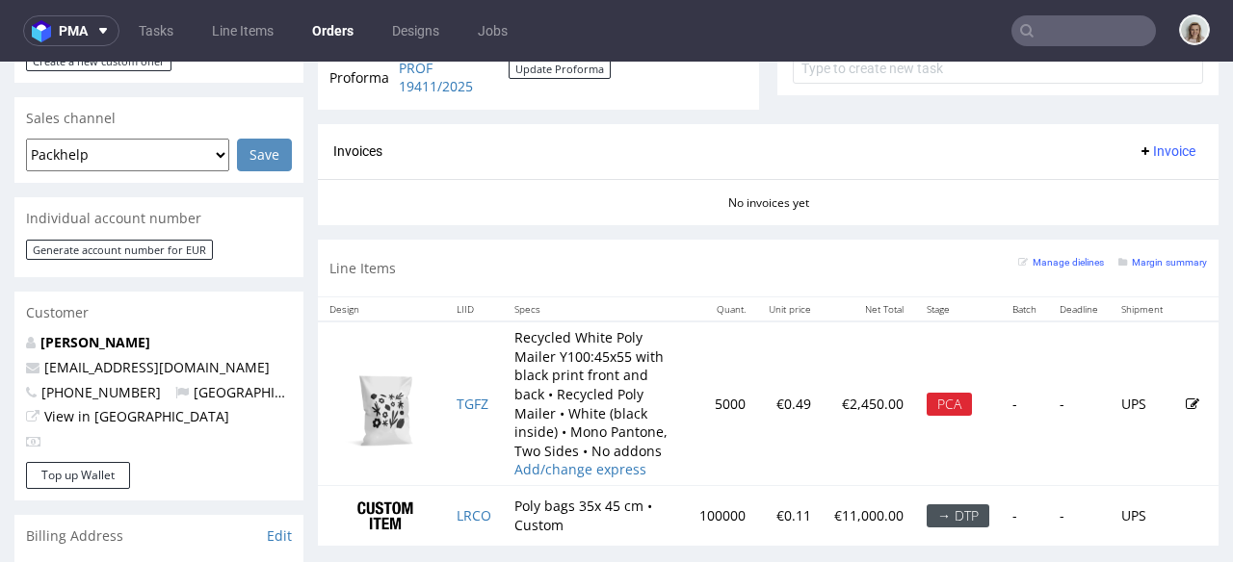
scroll to position [84, 0]
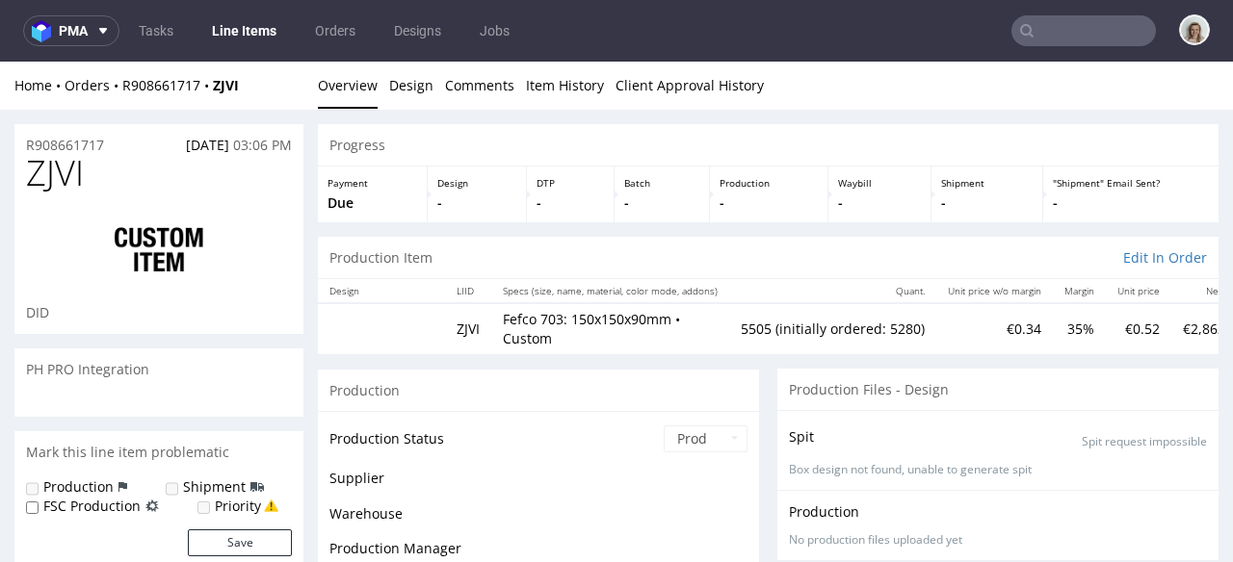
scroll to position [60, 0]
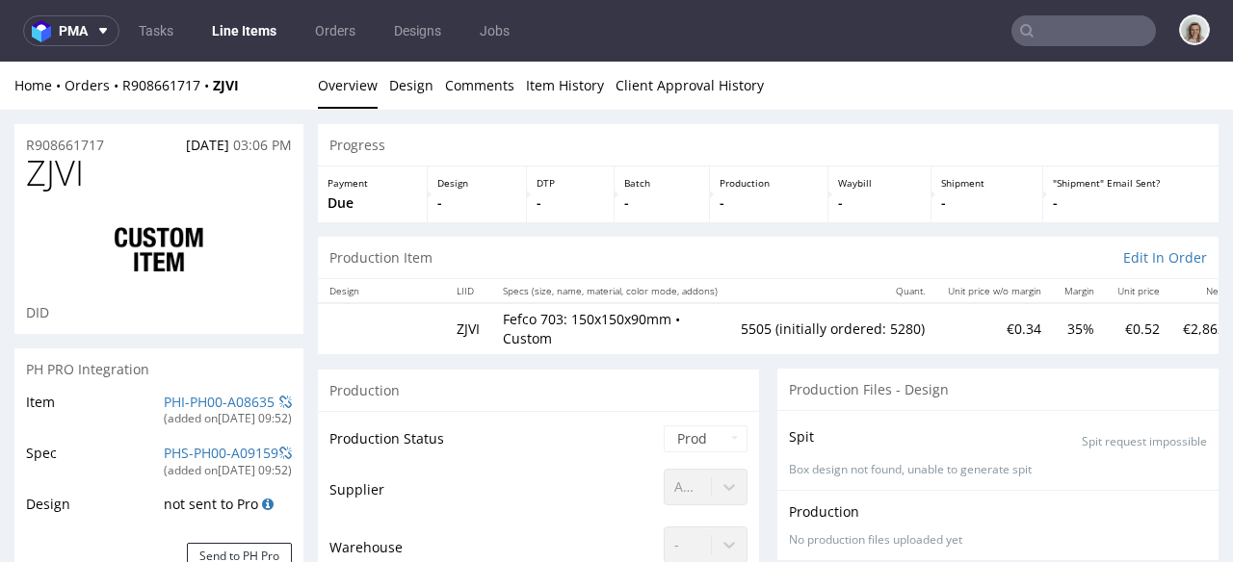
select select "in_progress"
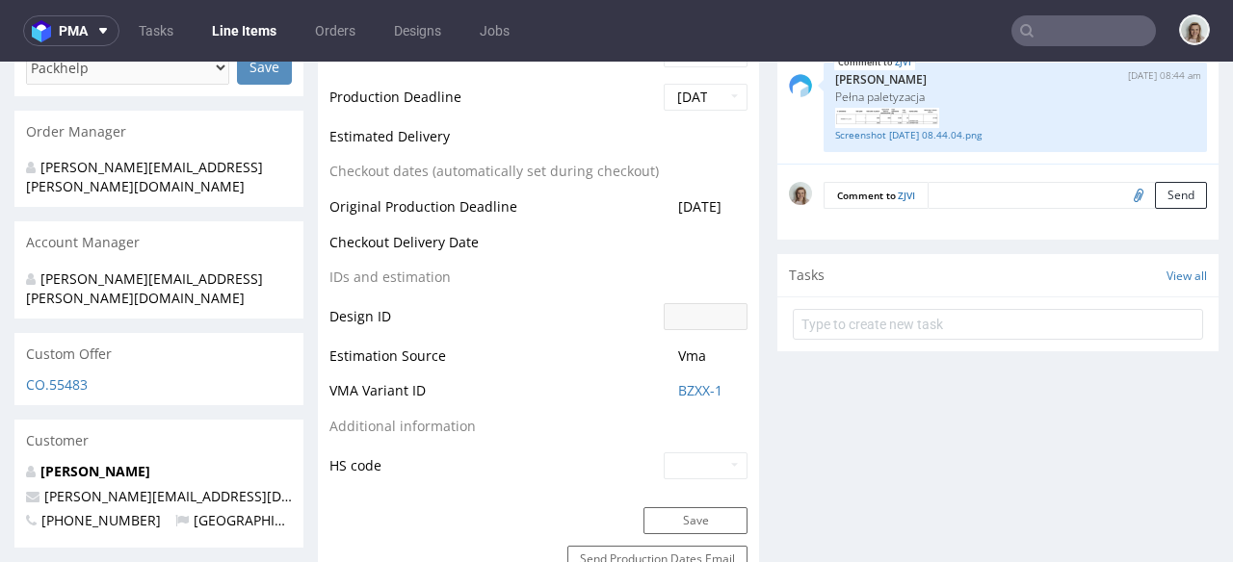
scroll to position [843, 0]
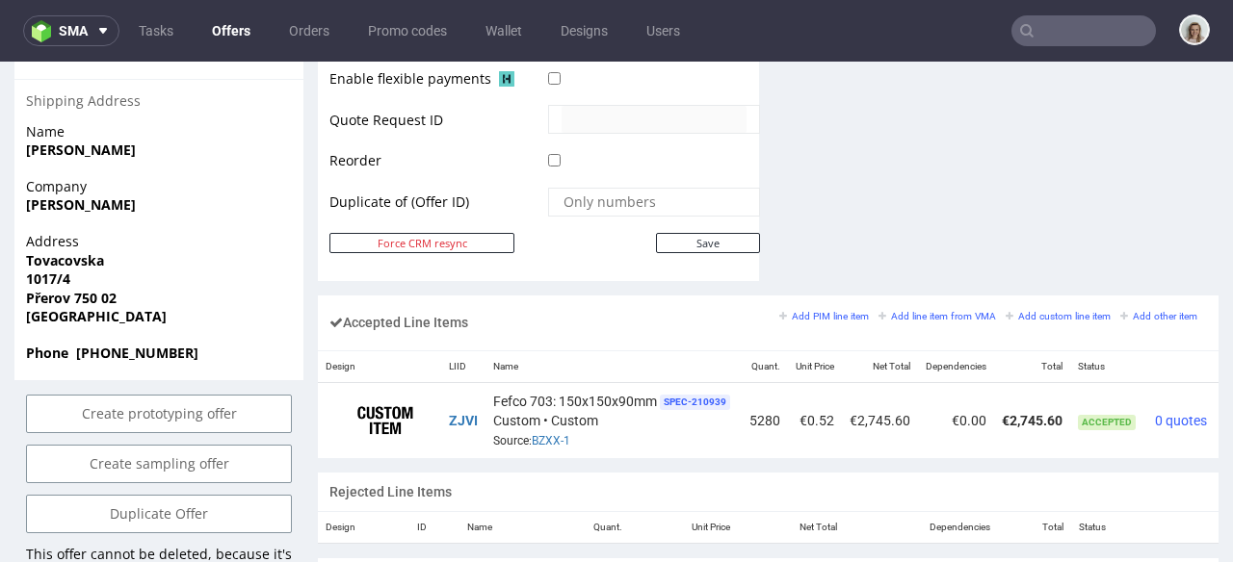
scroll to position [0, 70]
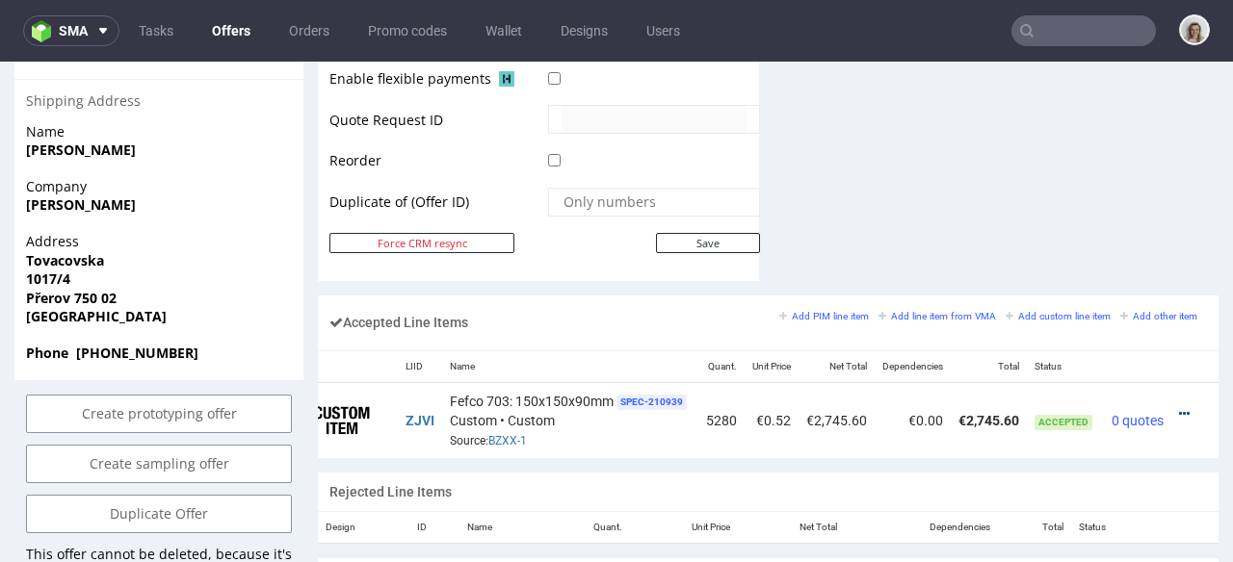
click at [1179, 407] on icon at bounding box center [1184, 413] width 11 height 13
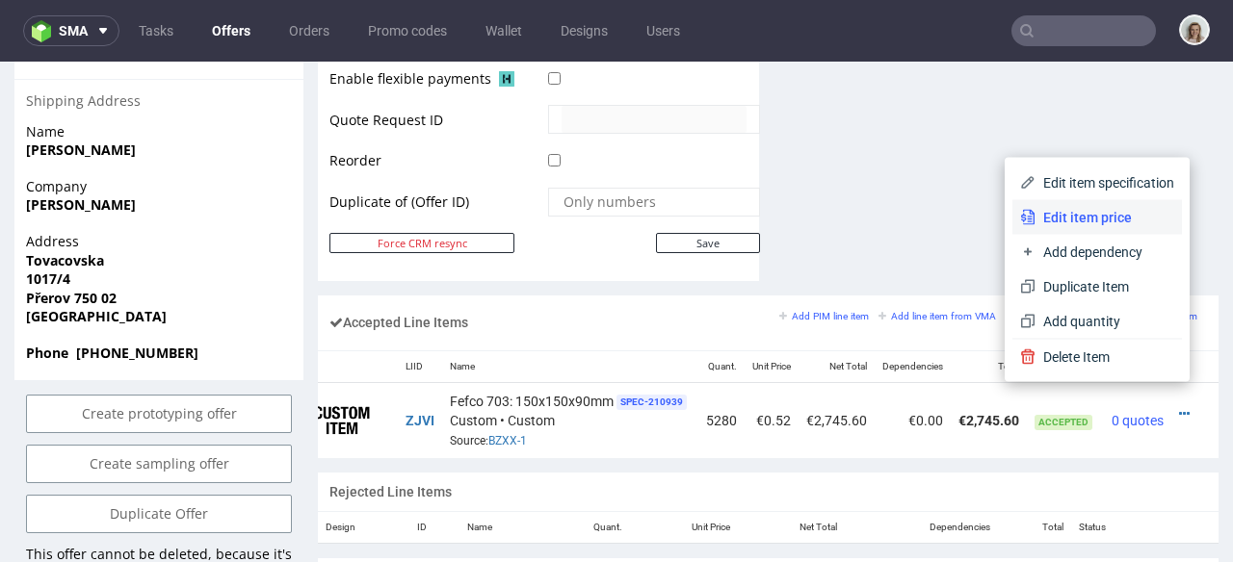
click at [1092, 220] on span "Edit item price" at bounding box center [1104, 217] width 139 height 19
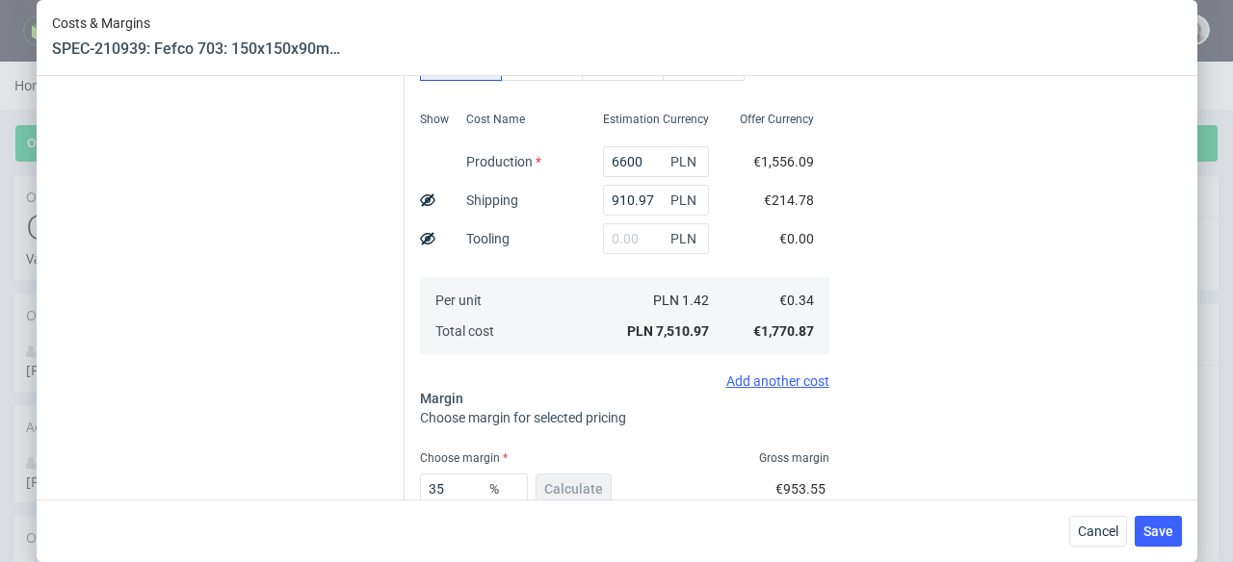
scroll to position [389, 0]
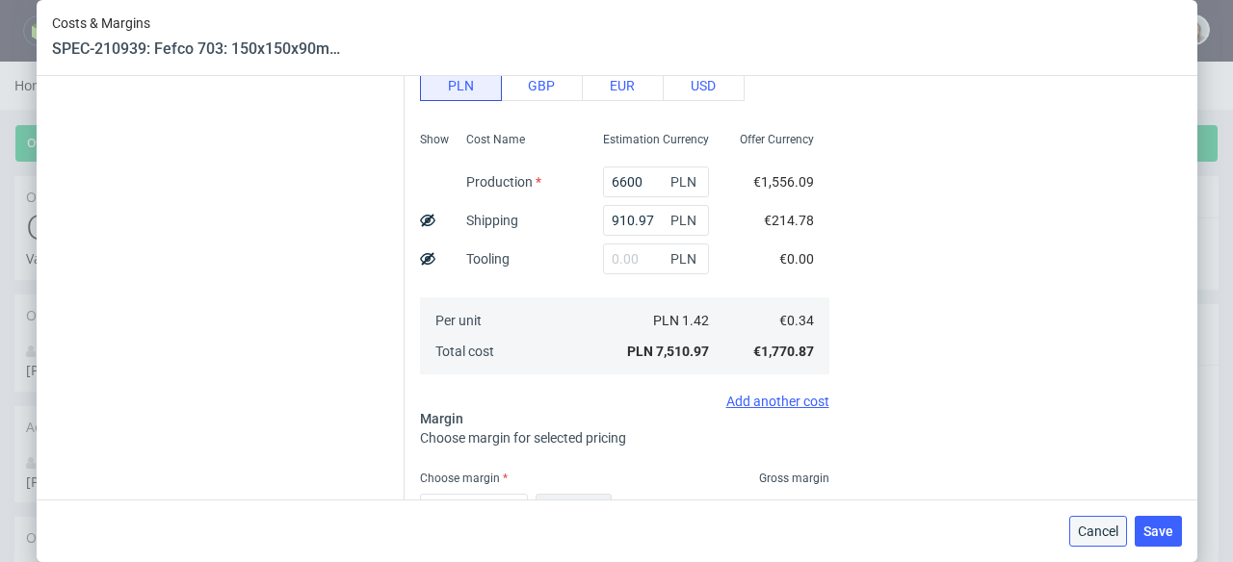
click at [1107, 531] on span "Cancel" at bounding box center [1098, 531] width 40 height 13
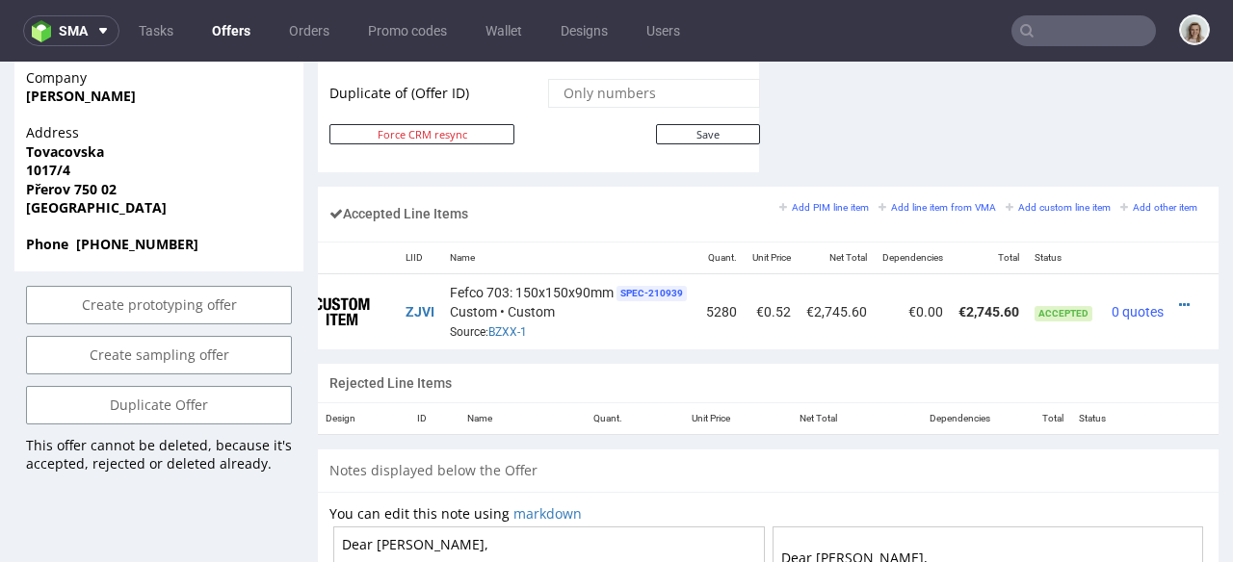
scroll to position [1115, 0]
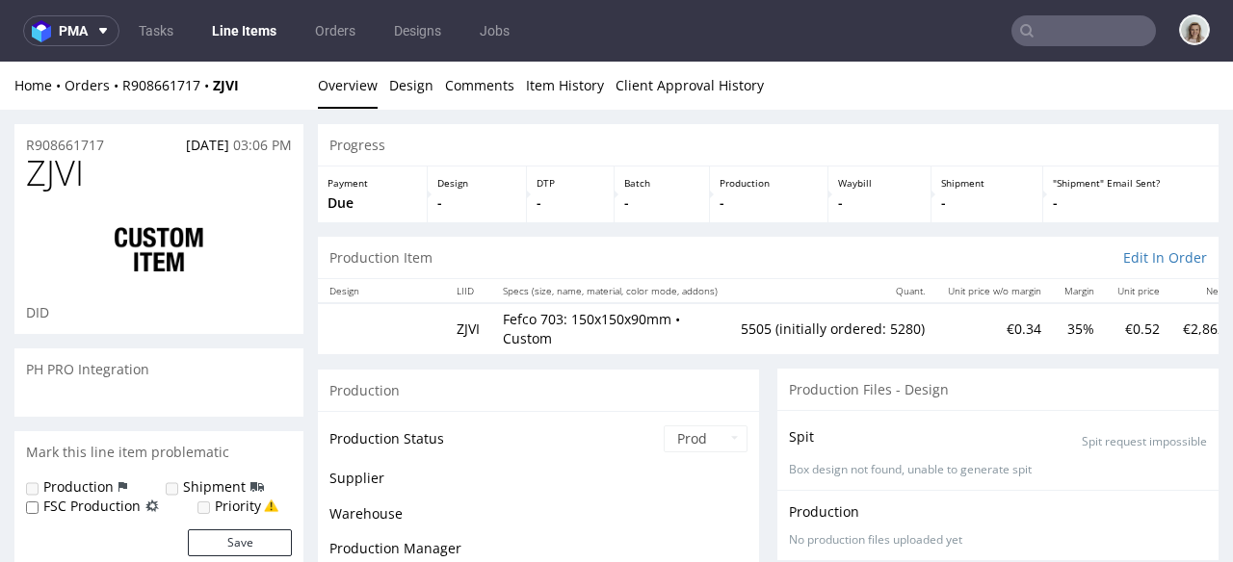
scroll to position [60, 0]
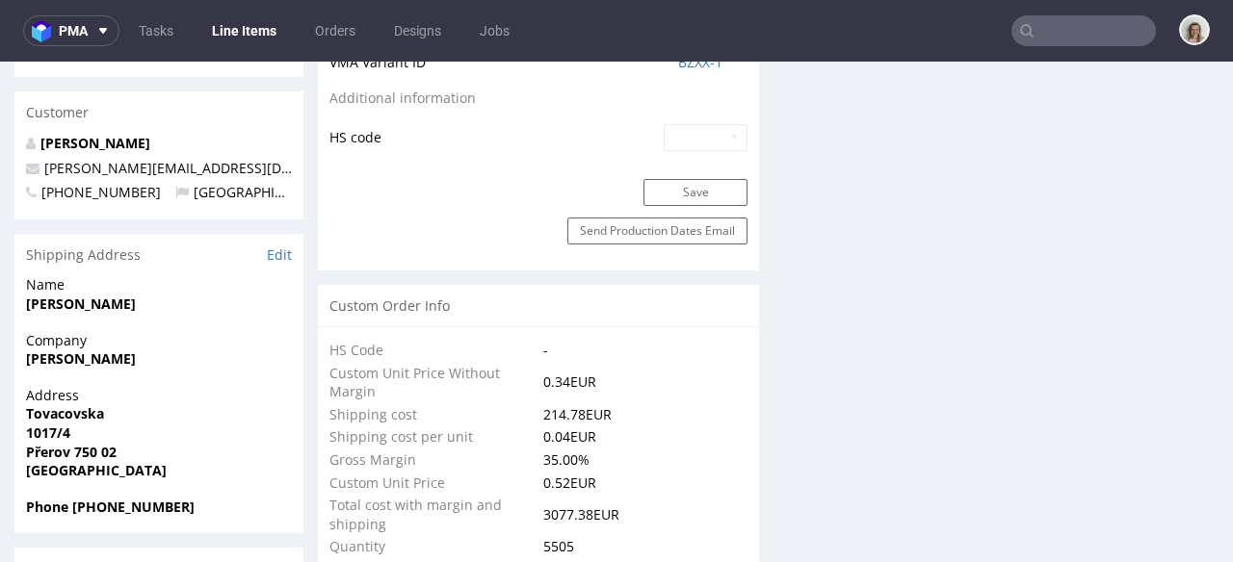
select select "in_progress"
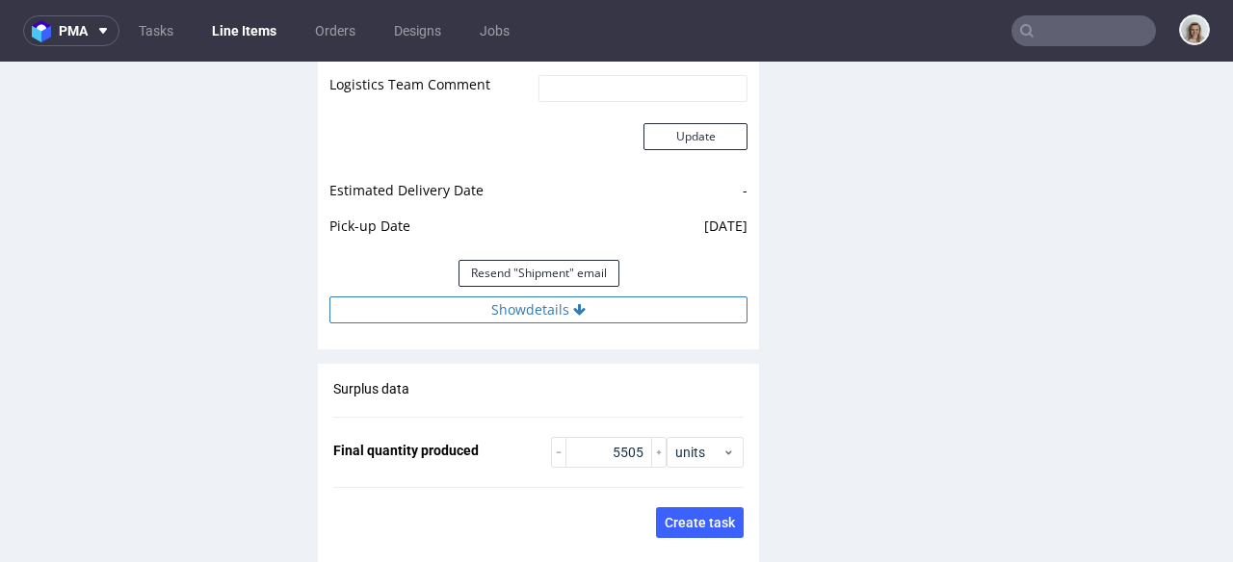
click at [554, 305] on button "Show details" at bounding box center [538, 310] width 418 height 27
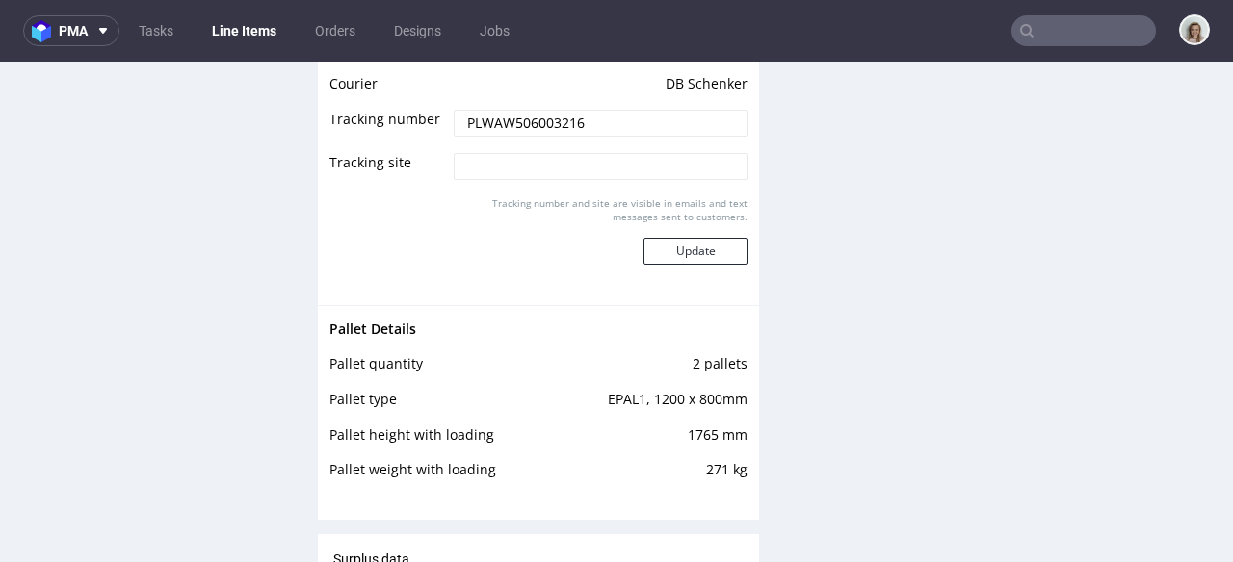
scroll to position [3511, 0]
